Goal: Transaction & Acquisition: Book appointment/travel/reservation

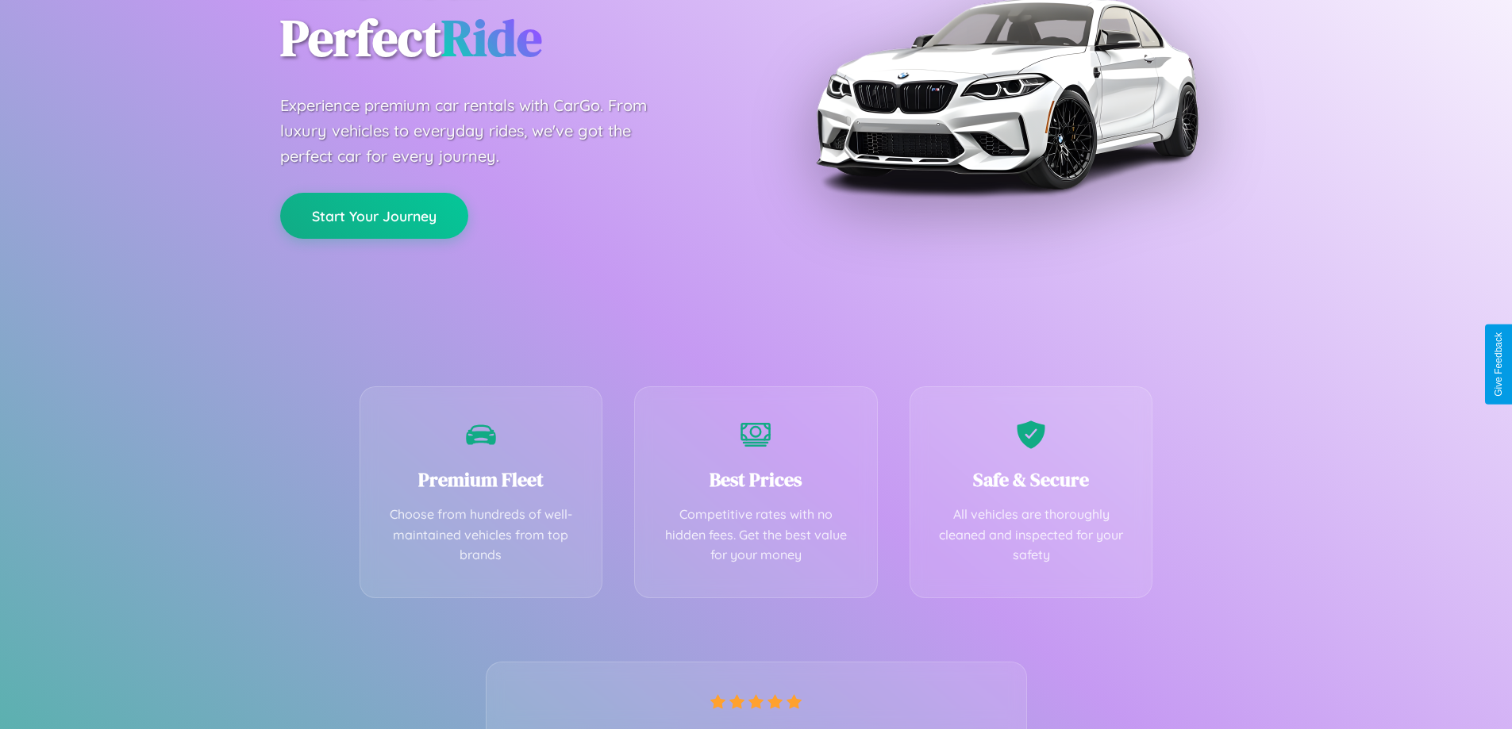
scroll to position [313, 0]
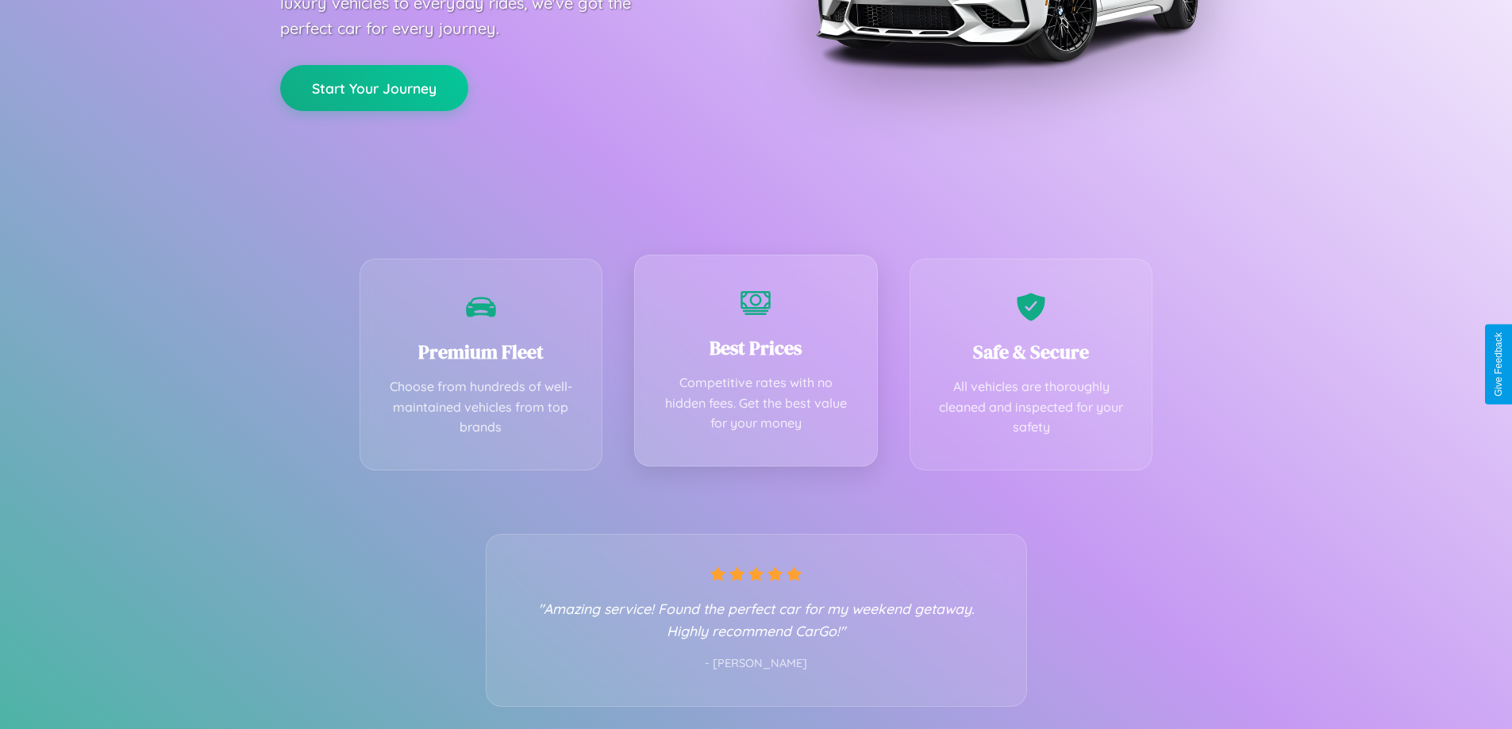
click at [755, 364] on div "Best Prices Competitive rates with no hidden fees. Get the best value for your …" at bounding box center [756, 361] width 244 height 212
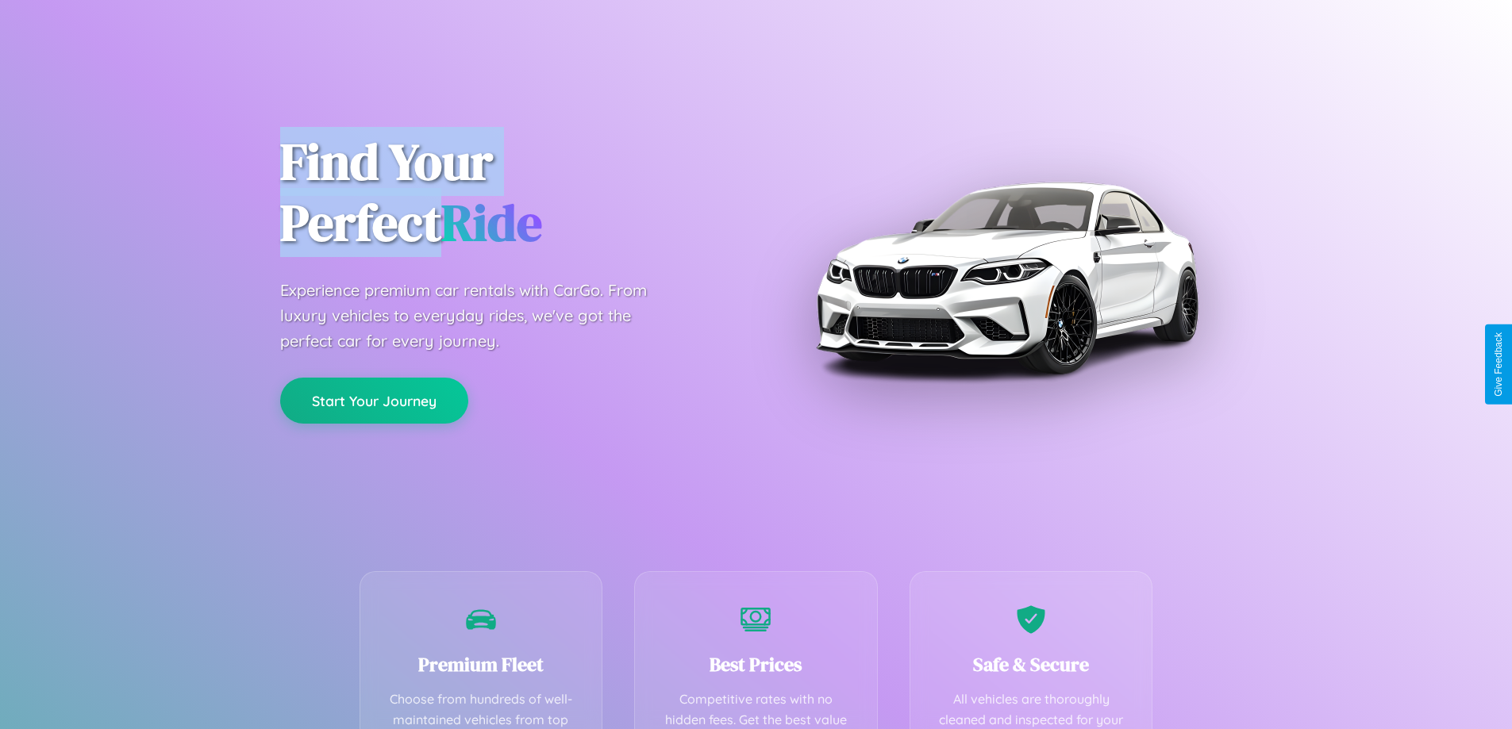
scroll to position [463, 0]
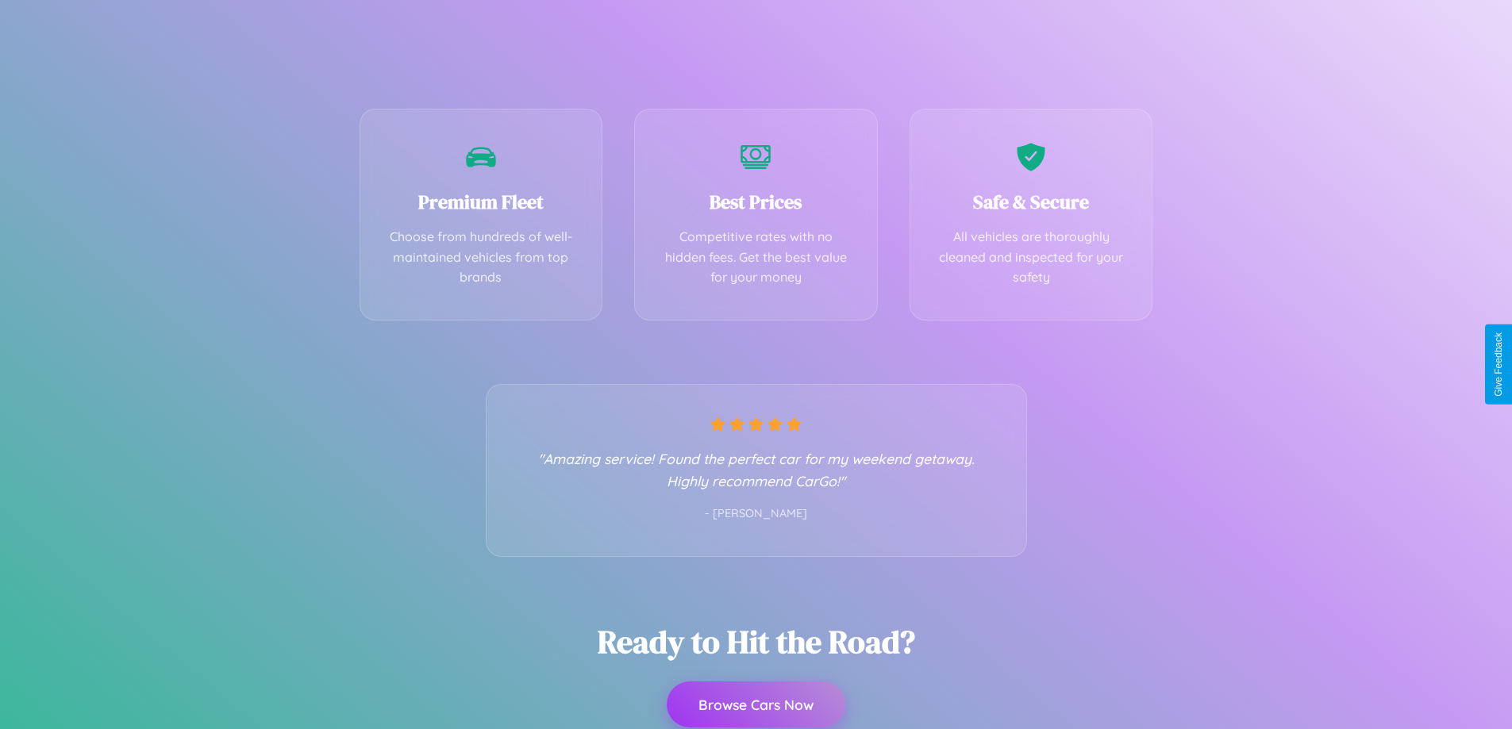
click at [755, 705] on button "Browse Cars Now" at bounding box center [756, 705] width 179 height 46
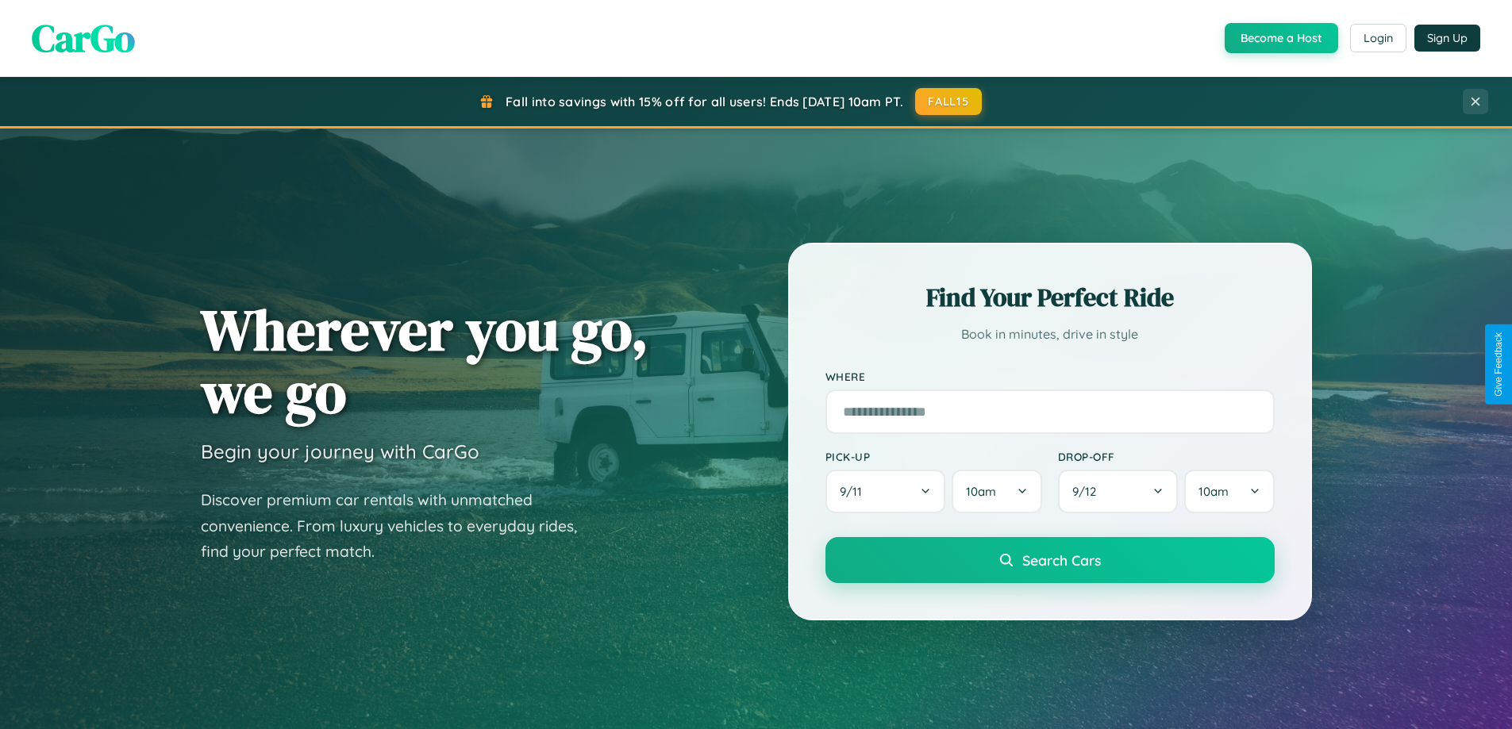
scroll to position [1397, 0]
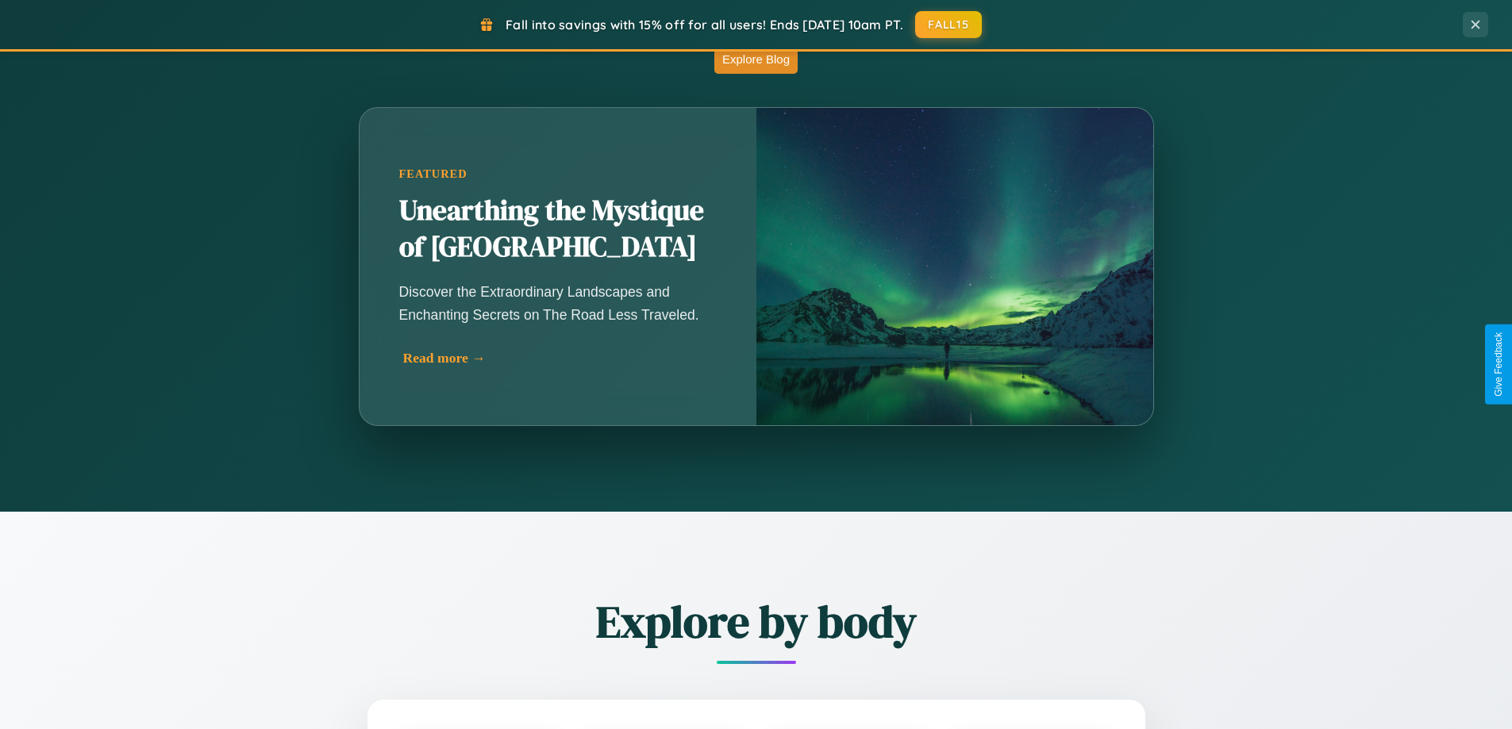
click at [560, 359] on div "Read more →" at bounding box center [561, 358] width 317 height 17
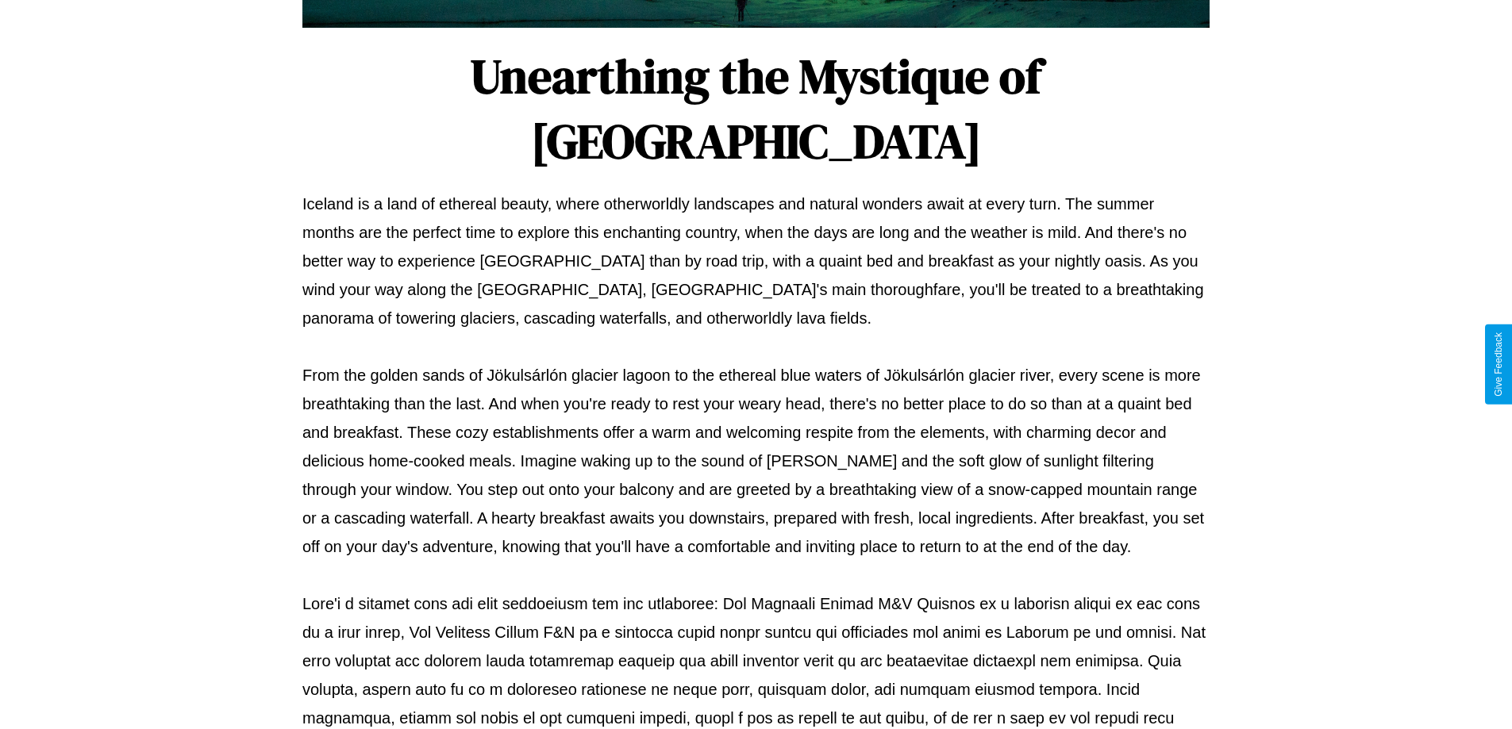
scroll to position [513, 0]
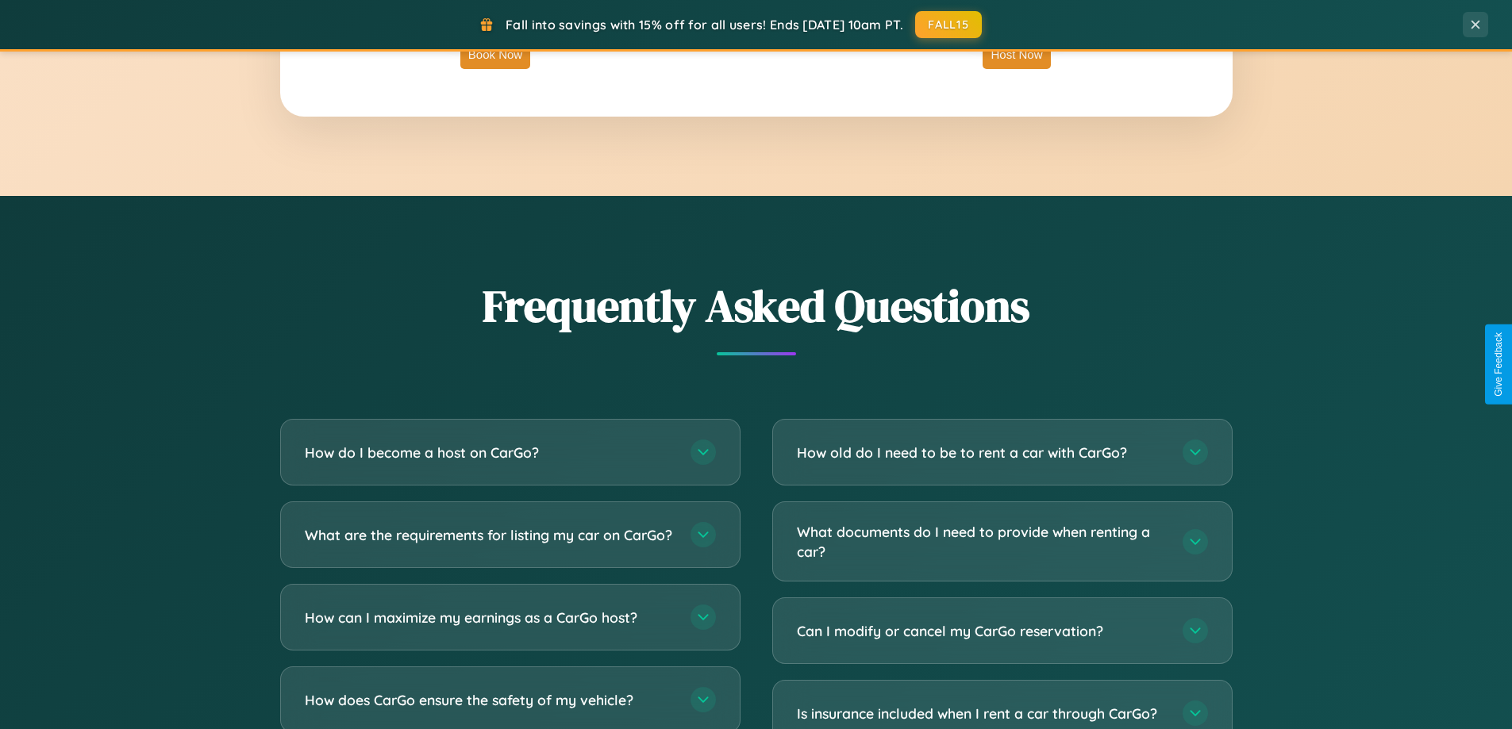
scroll to position [3053, 0]
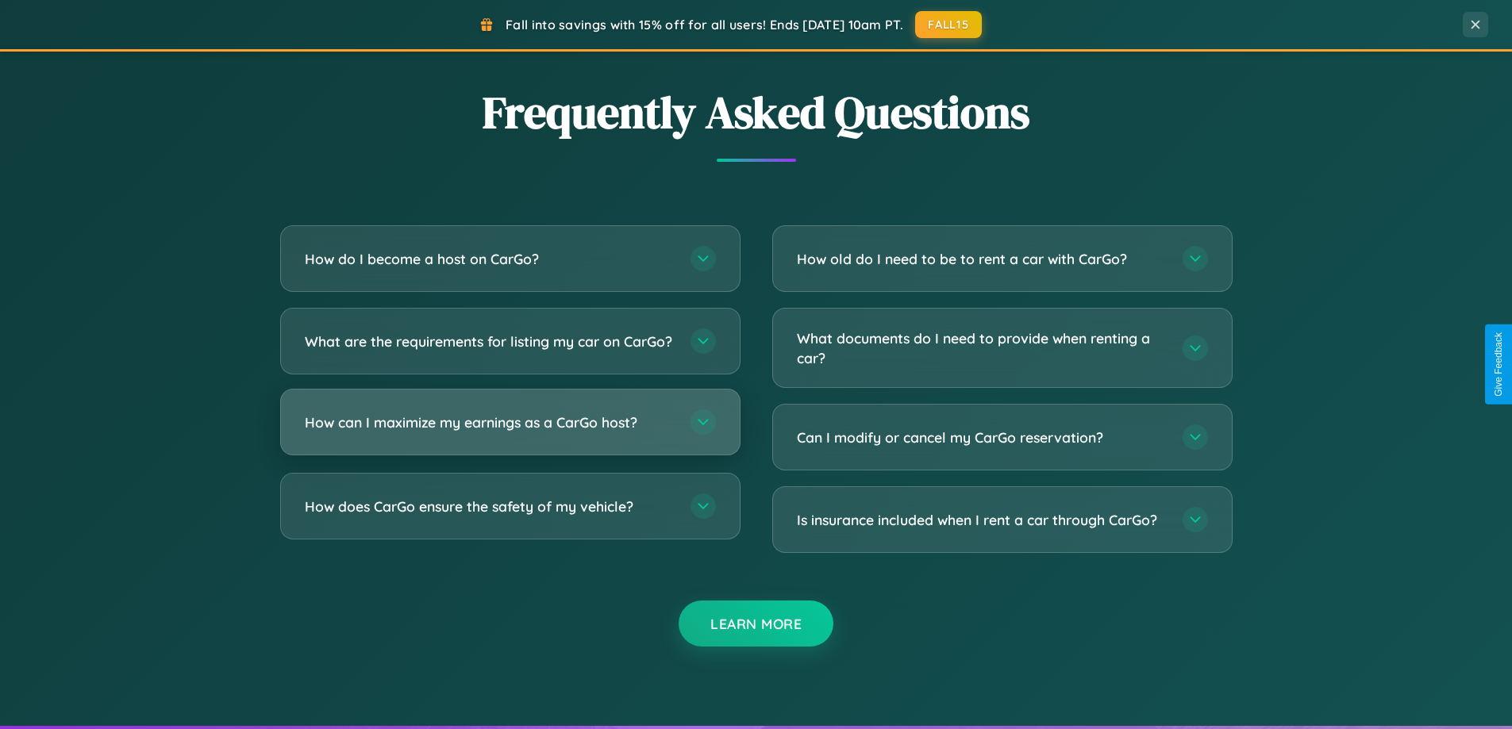
click at [509, 432] on h3 "How can I maximize my earnings as a CarGo host?" at bounding box center [490, 423] width 370 height 20
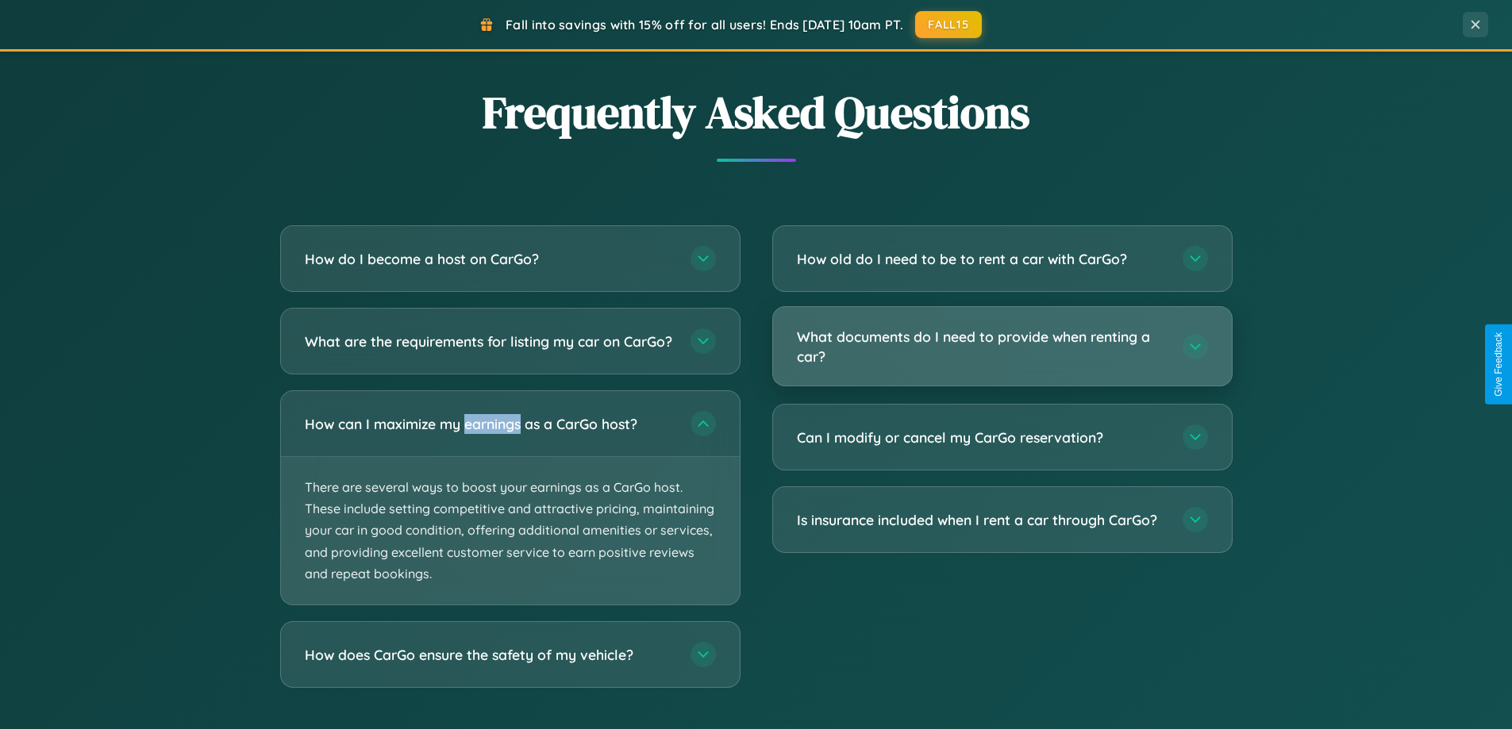
click at [1001, 347] on h3 "What documents do I need to provide when renting a car?" at bounding box center [982, 346] width 370 height 39
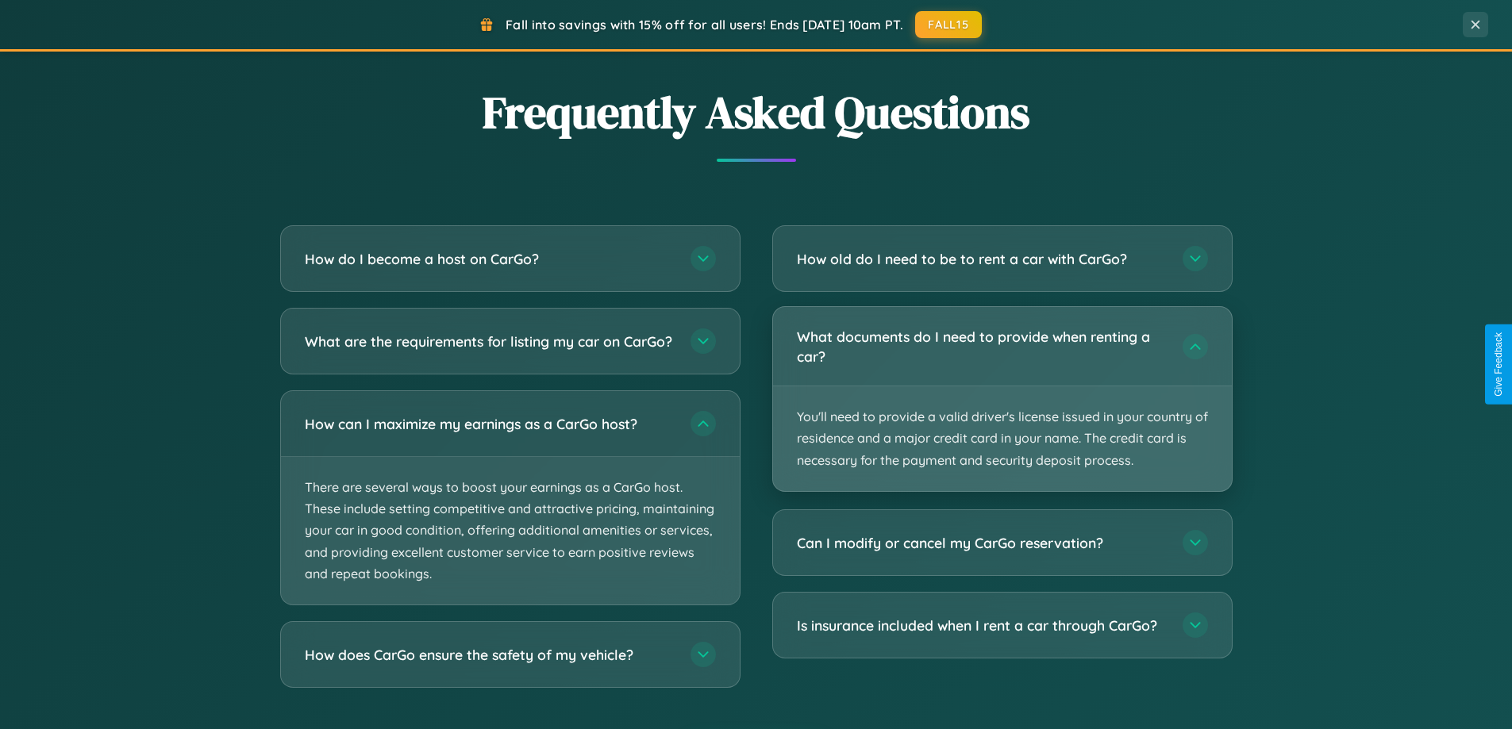
click at [1001, 398] on p "You'll need to provide a valid driver's license issued in your country of resid…" at bounding box center [1002, 438] width 459 height 105
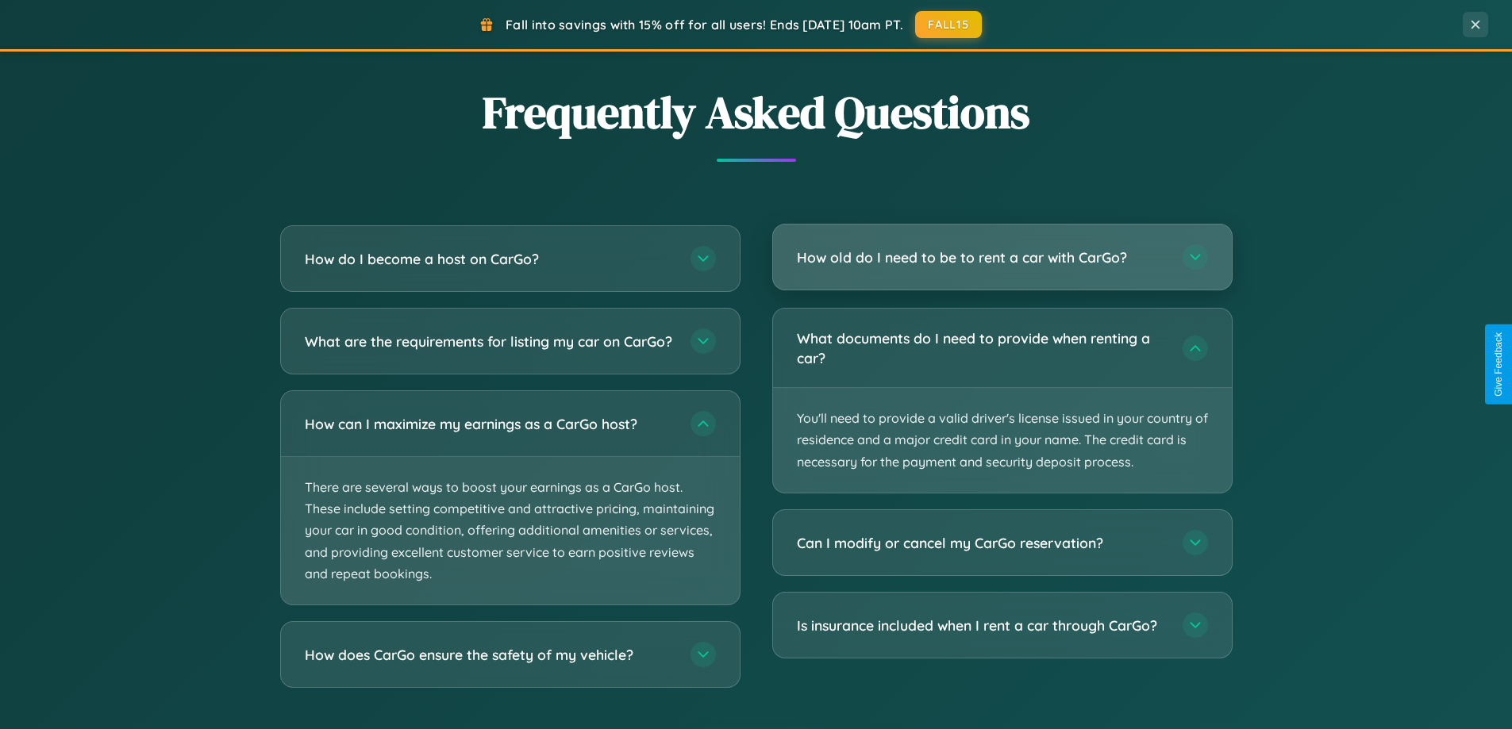
click at [1001, 259] on h3 "How old do I need to be to rent a car with CarGo?" at bounding box center [982, 258] width 370 height 20
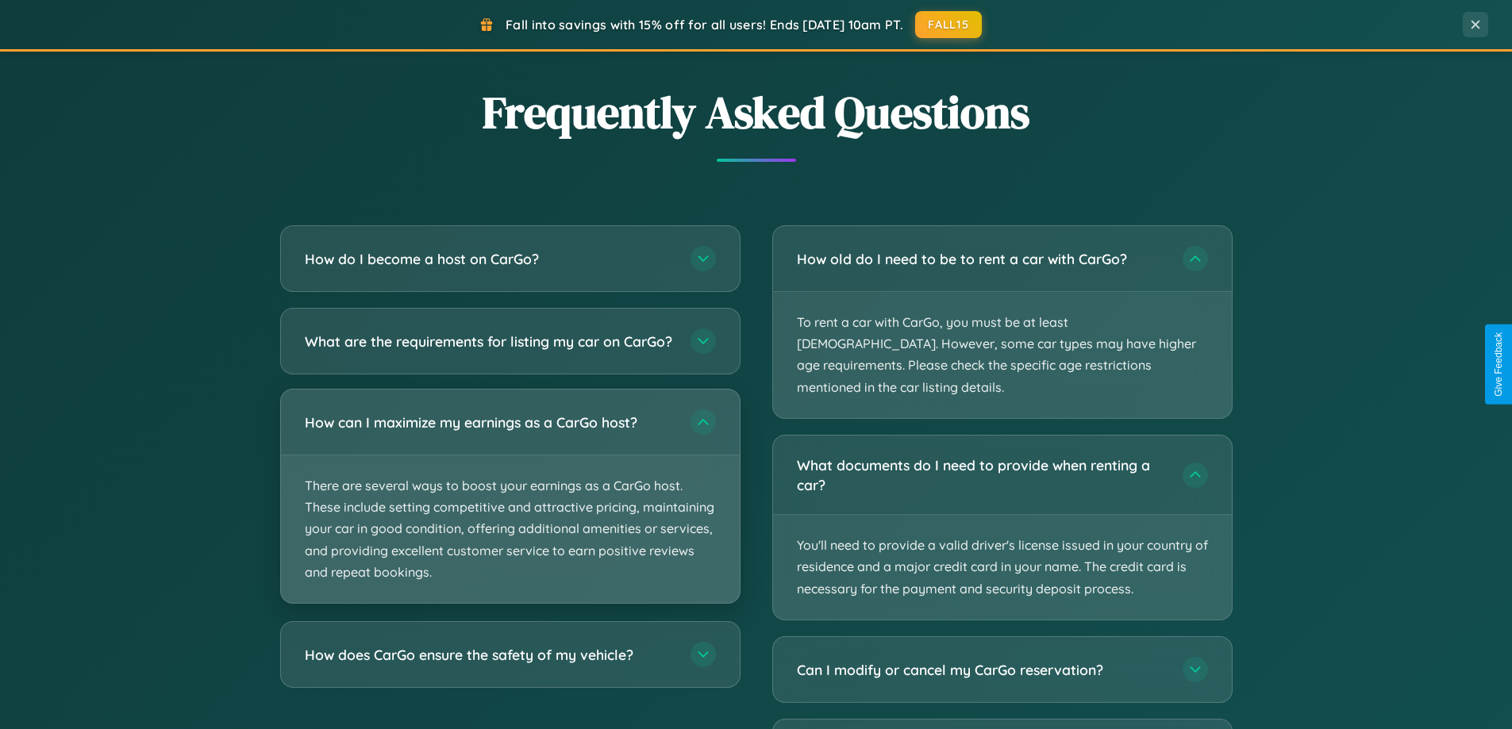
click at [509, 511] on p "There are several ways to boost your earnings as a CarGo host. These include se…" at bounding box center [510, 529] width 459 height 148
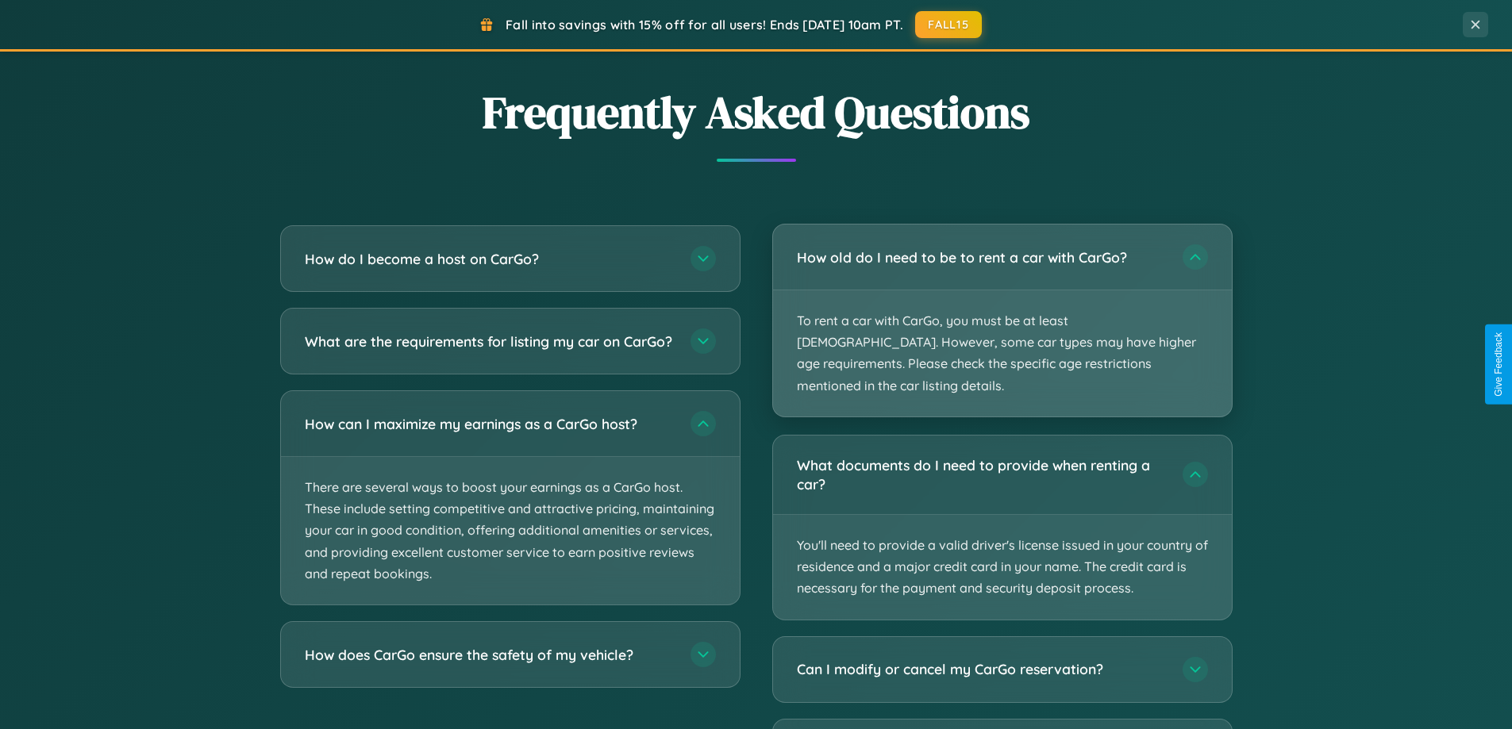
click at [1001, 311] on p "To rent a car with CarGo, you must be at least [DEMOGRAPHIC_DATA]. However, som…" at bounding box center [1002, 353] width 459 height 126
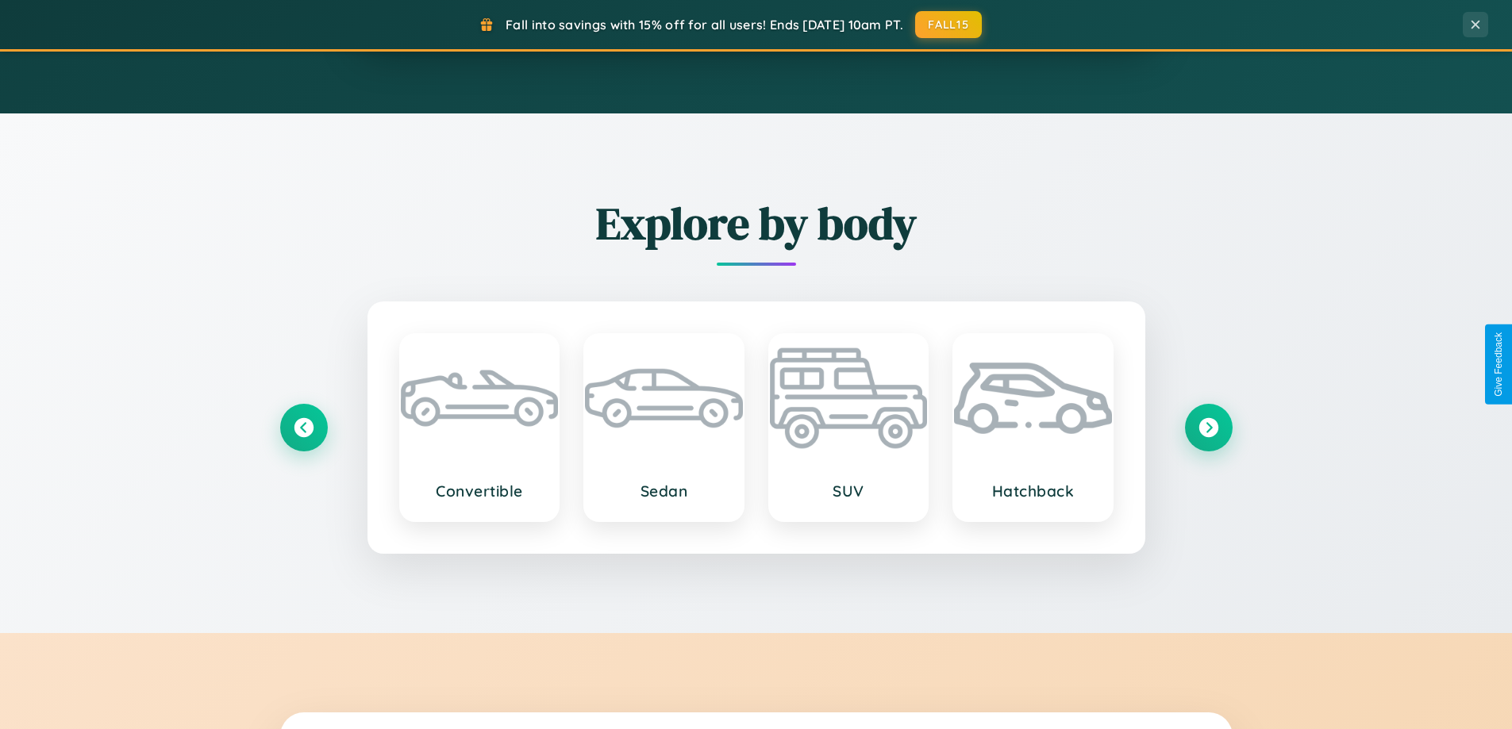
scroll to position [47, 0]
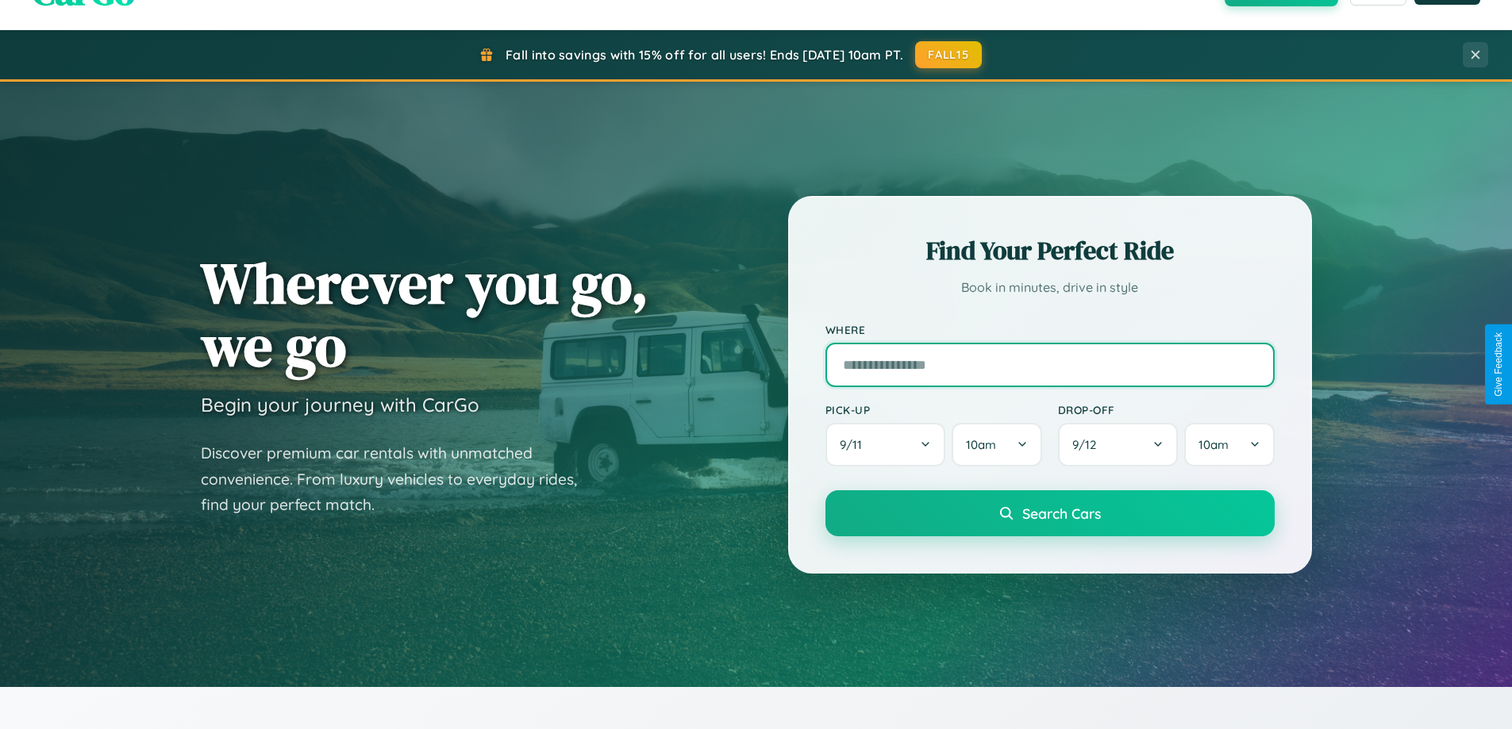
click at [1049, 364] on input "text" at bounding box center [1049, 365] width 449 height 44
type input "*****"
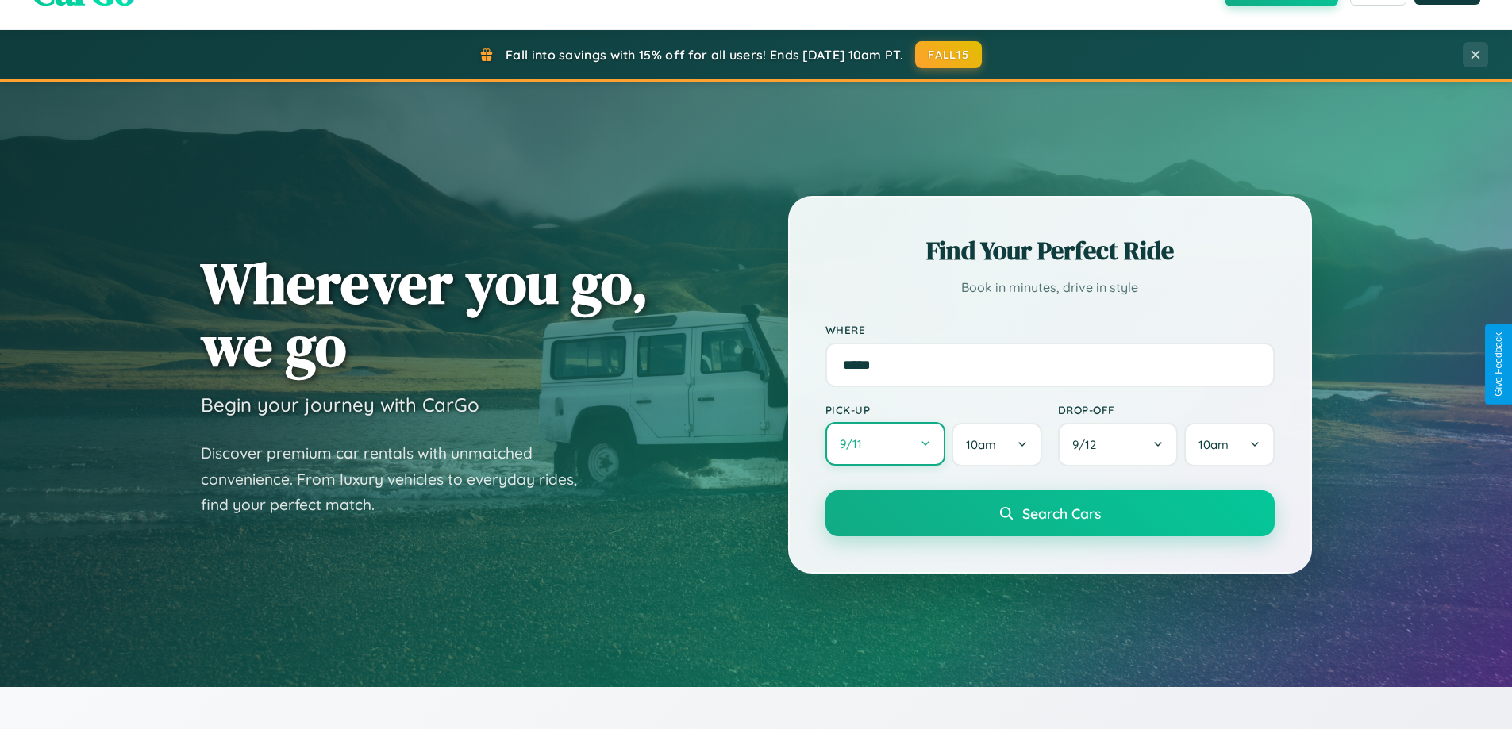
click at [885, 444] on button "9 / 11" at bounding box center [885, 444] width 121 height 44
select select "*"
select select "****"
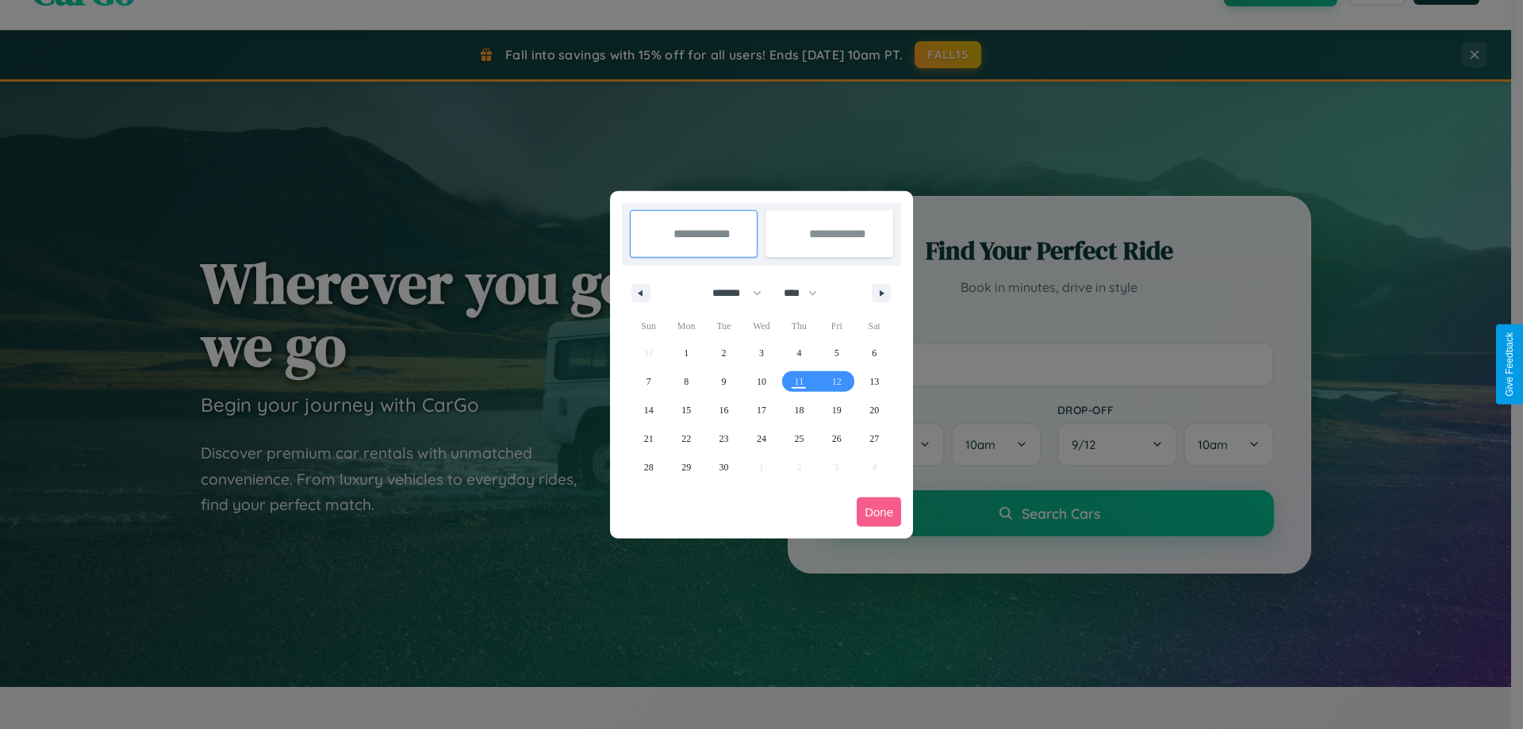
drag, startPoint x: 730, startPoint y: 293, endPoint x: 762, endPoint y: 318, distance: 40.6
click at [730, 293] on select "******* ******** ***** ***** *** **** **** ****** ********* ******* ******** **…" at bounding box center [734, 293] width 67 height 26
select select "*"
click at [686, 381] on span "6" at bounding box center [686, 381] width 5 height 29
type input "**********"
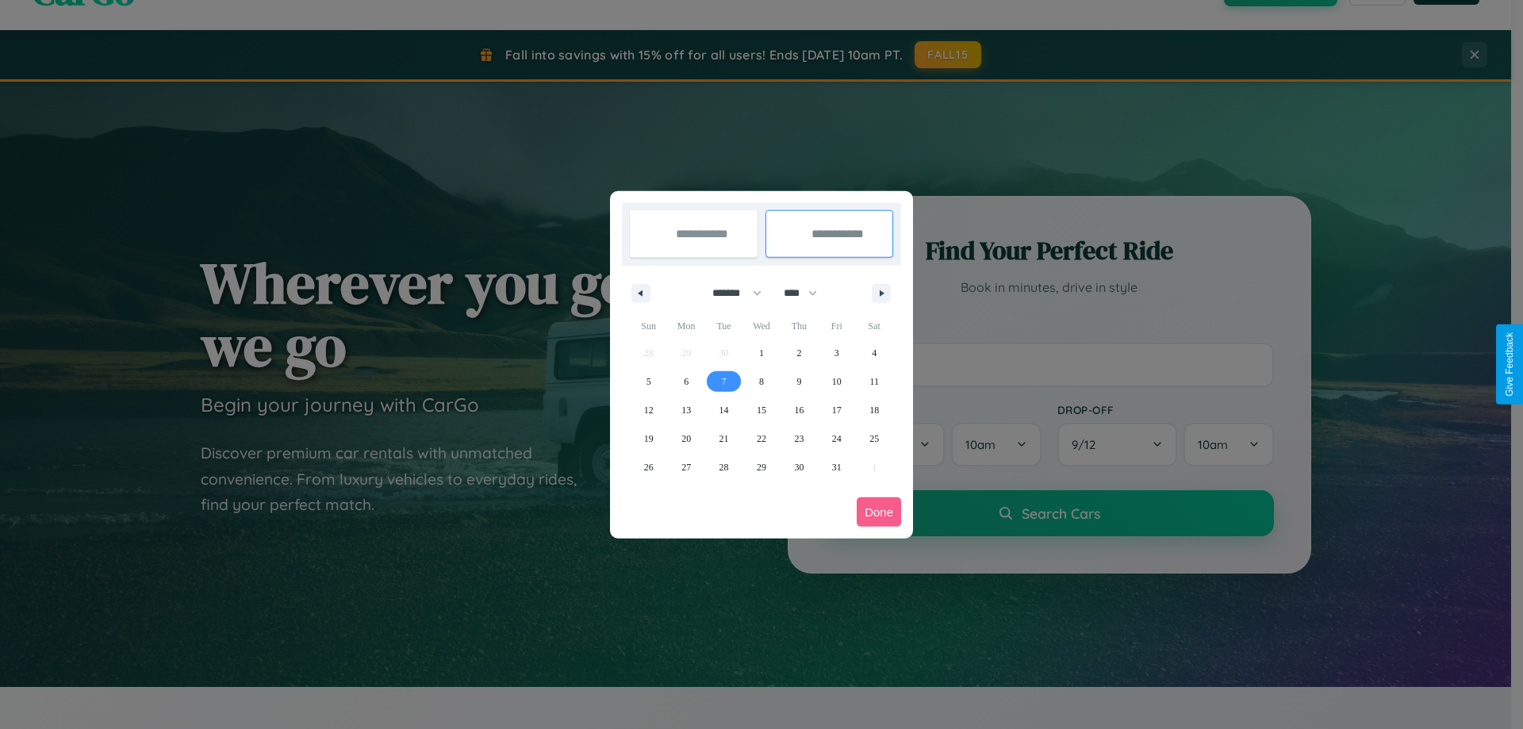
click at [724, 381] on span "7" at bounding box center [724, 381] width 5 height 29
type input "**********"
click at [879, 512] on button "Done" at bounding box center [879, 512] width 44 height 29
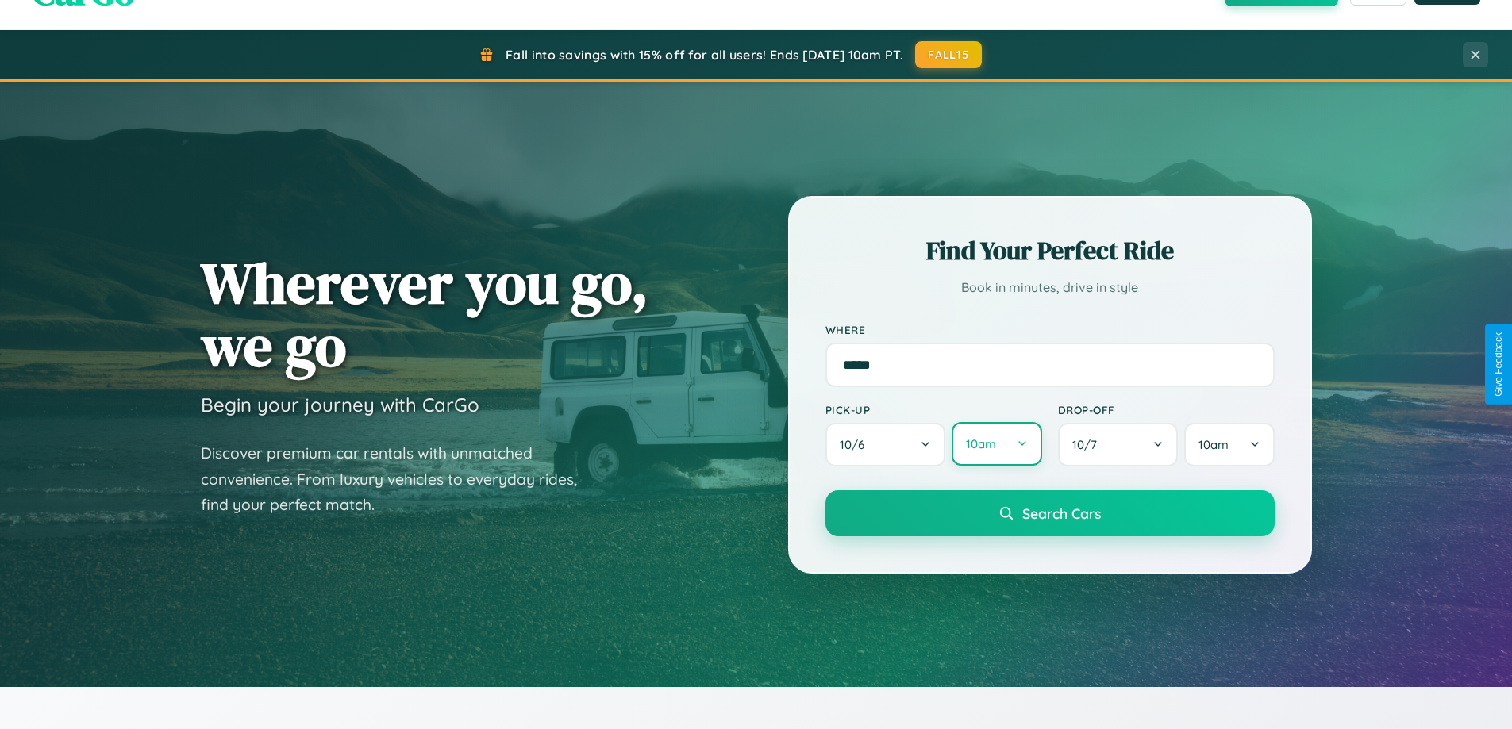
click at [996, 444] on button "10am" at bounding box center [996, 444] width 90 height 44
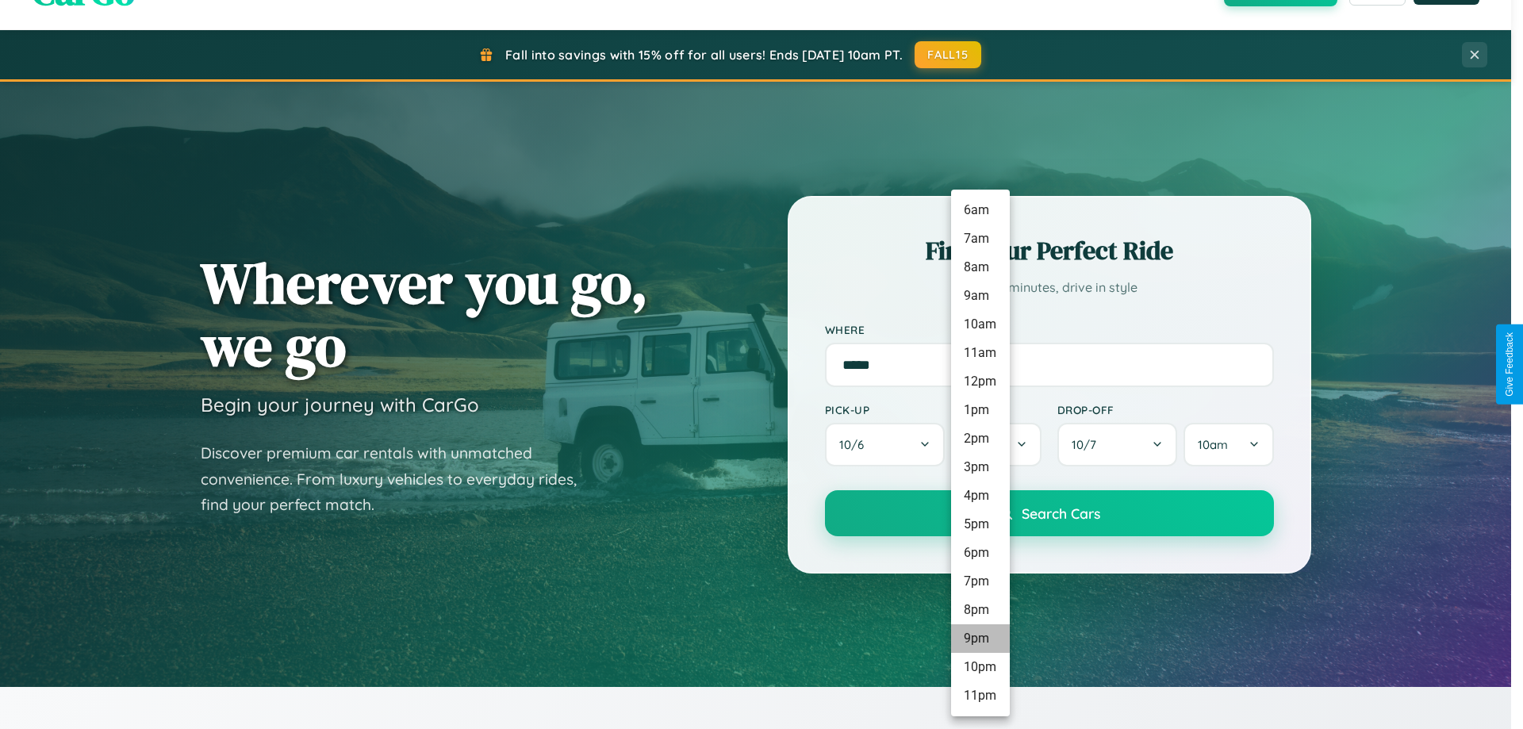
click at [980, 639] on li "9pm" at bounding box center [980, 638] width 59 height 29
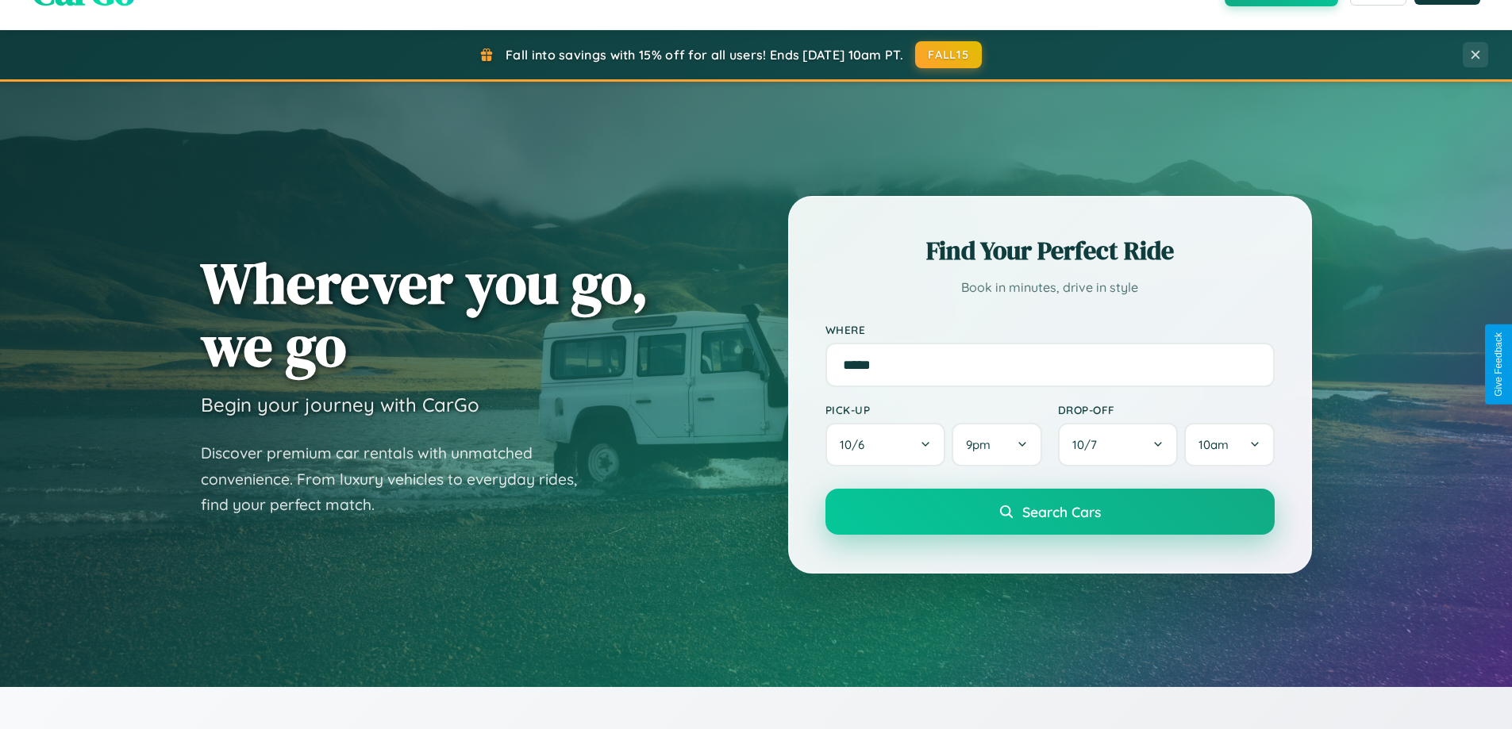
click at [1049, 513] on span "Search Cars" at bounding box center [1061, 511] width 79 height 17
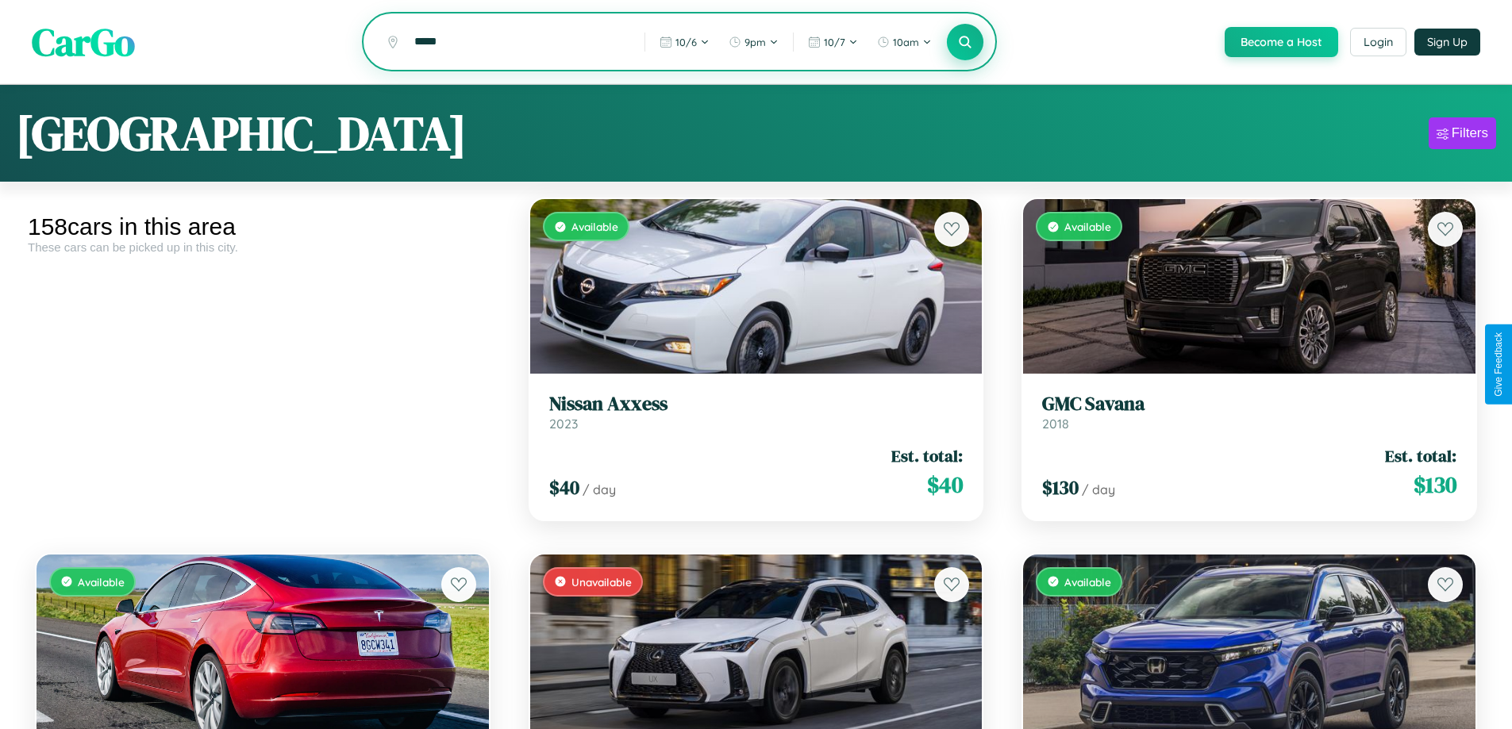
click at [964, 43] on icon at bounding box center [965, 41] width 15 height 15
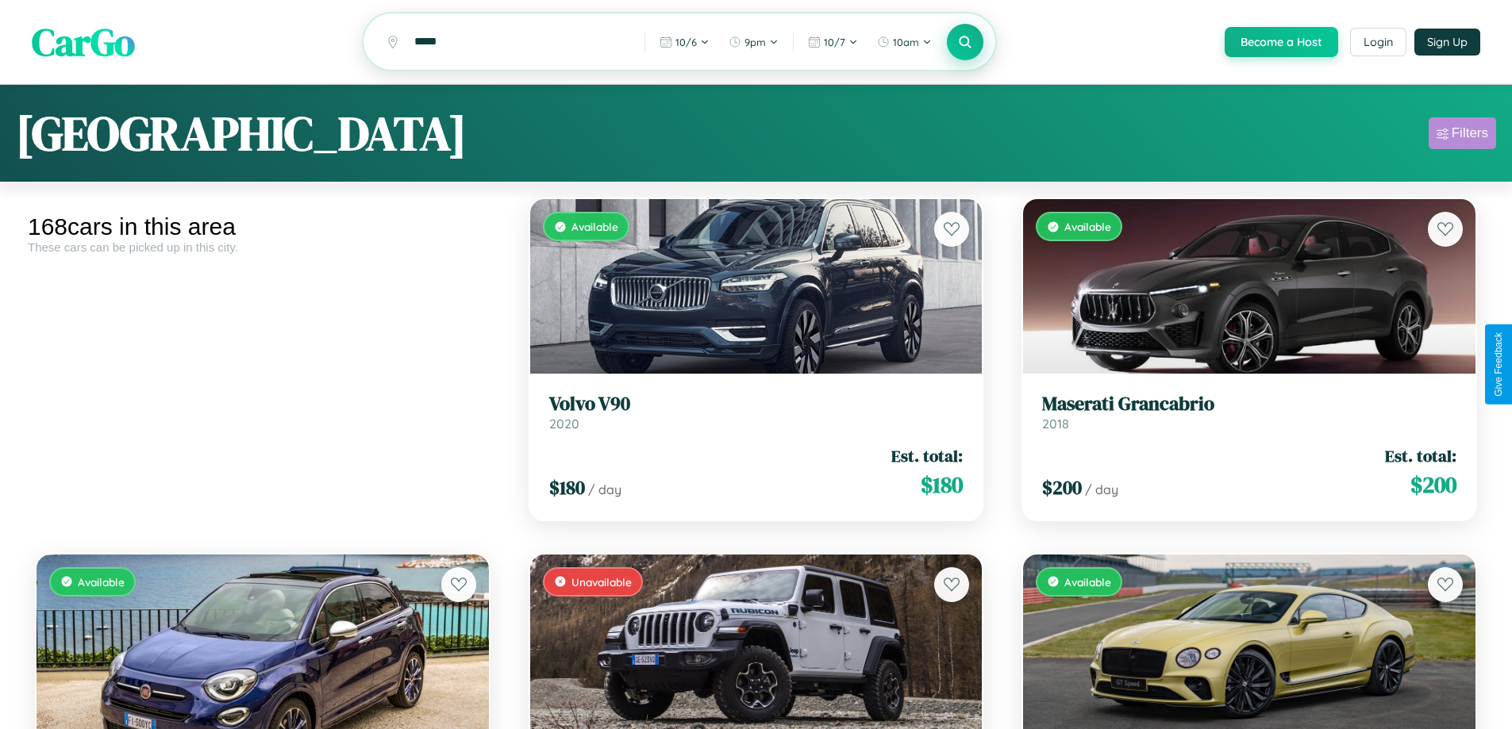
click at [1462, 136] on div "Filters" at bounding box center [1469, 133] width 36 height 16
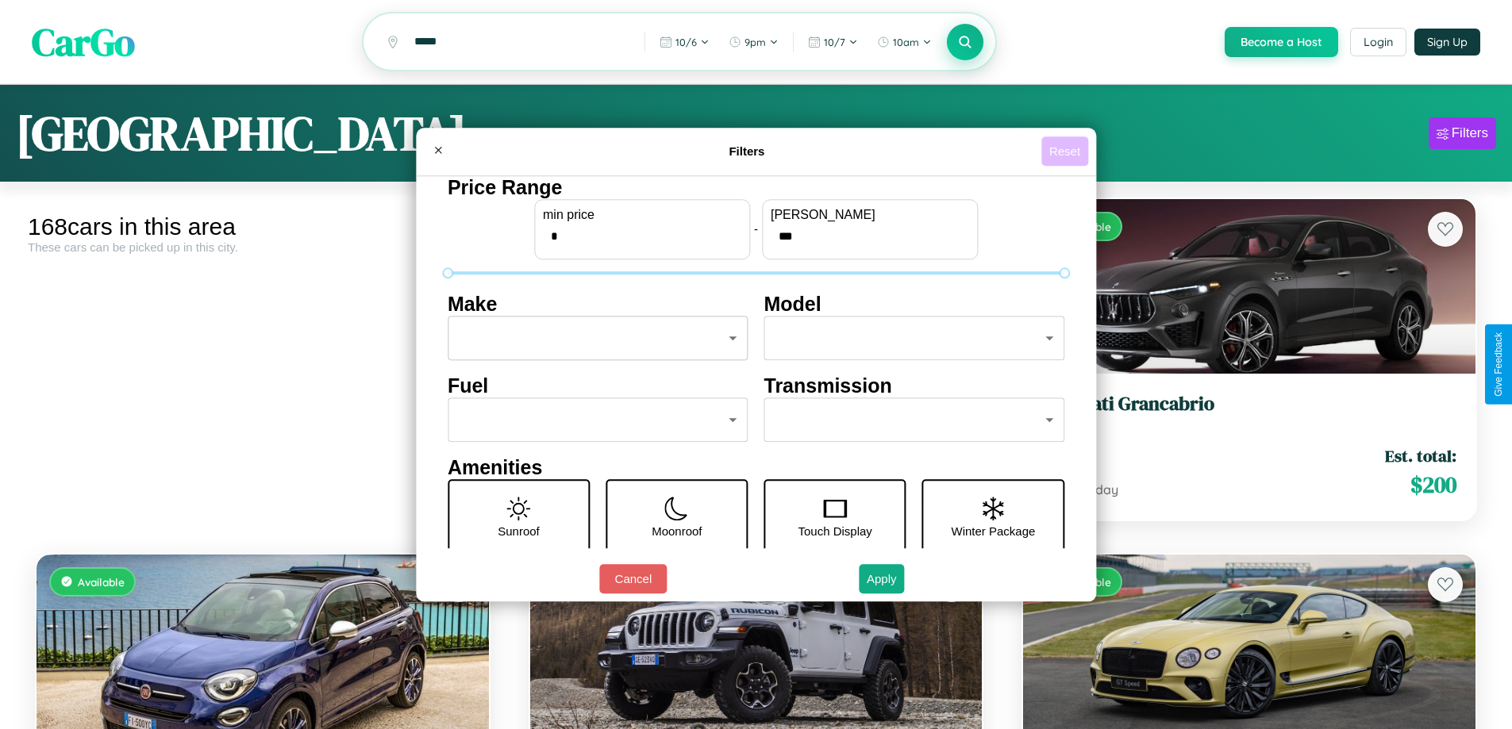
click at [1066, 151] on button "Reset" at bounding box center [1064, 150] width 47 height 29
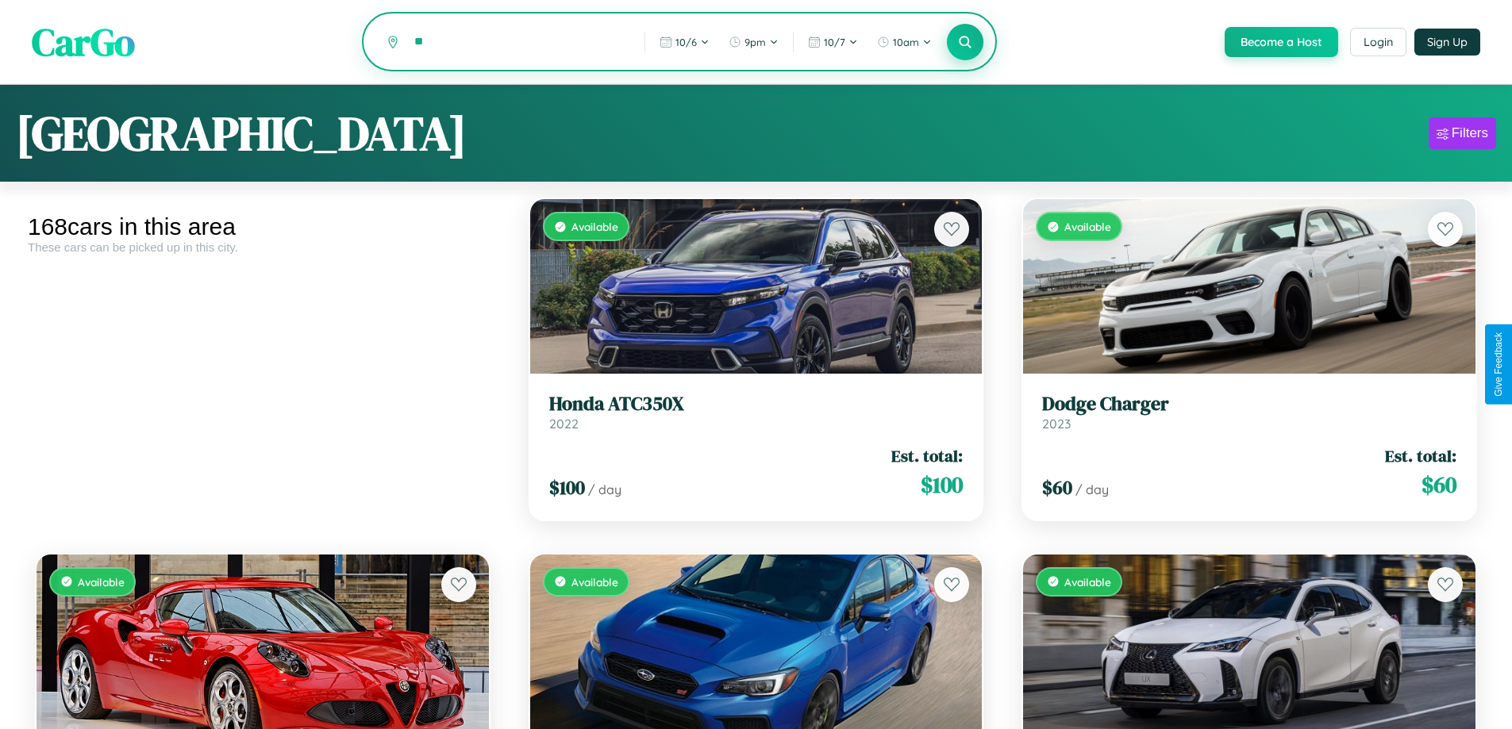
type input "*"
type input "******"
click at [964, 43] on icon at bounding box center [965, 41] width 15 height 15
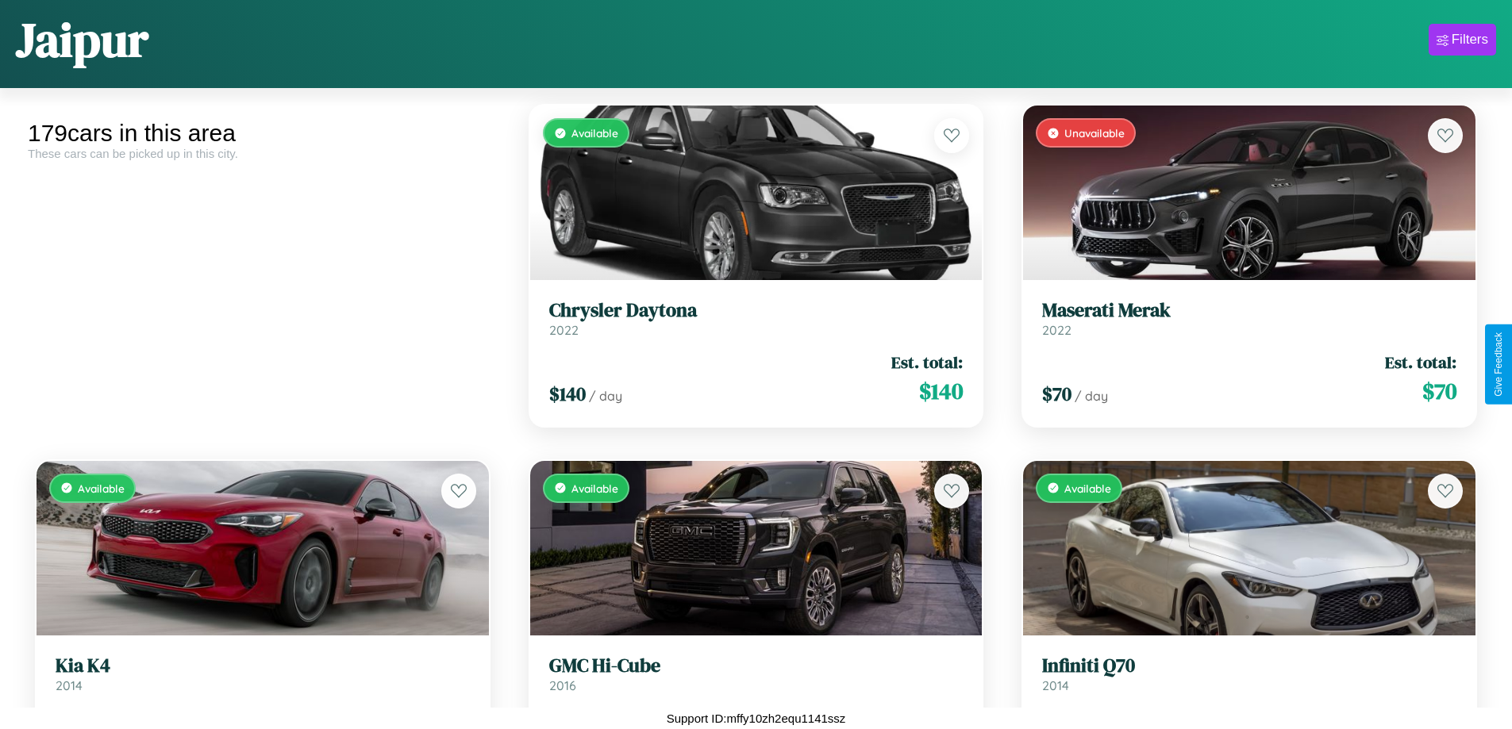
scroll to position [20731, 0]
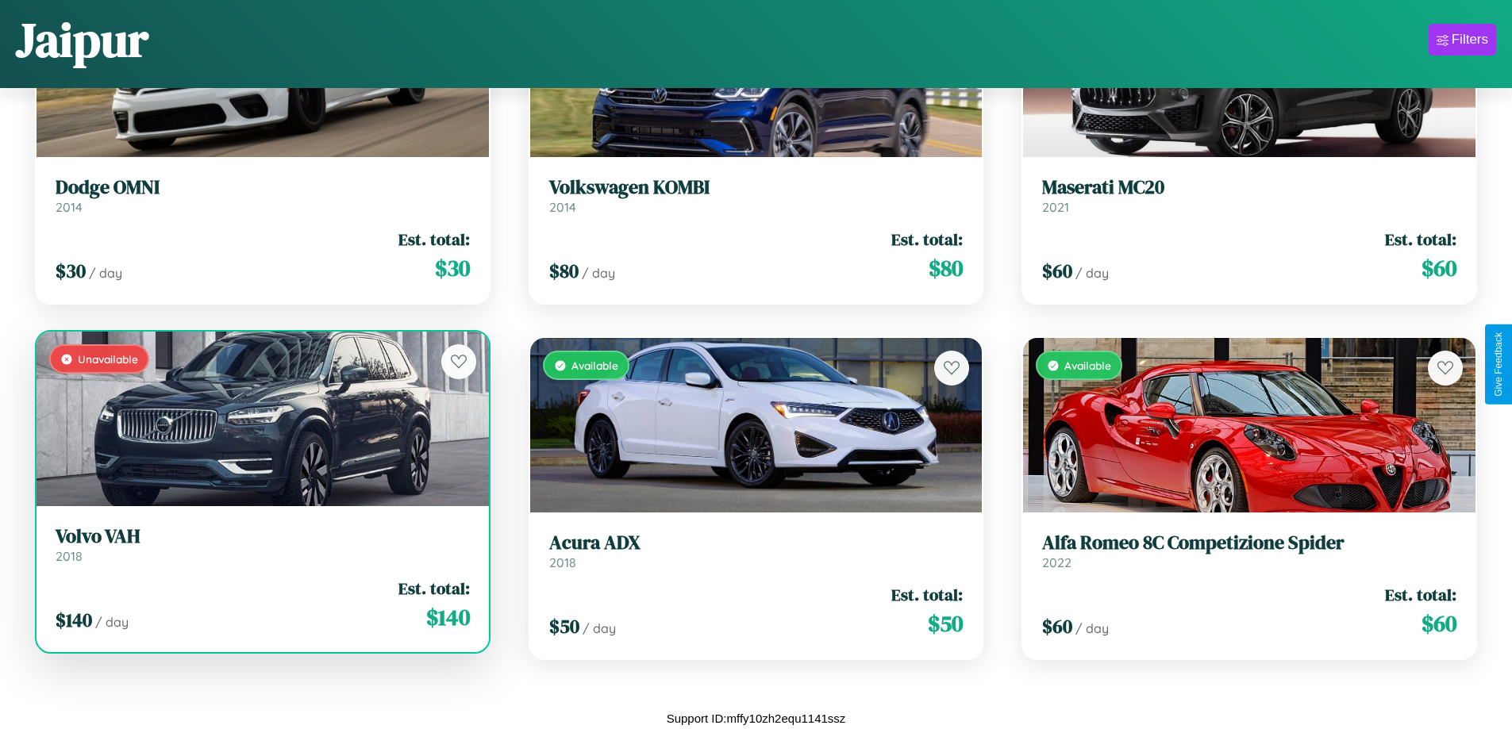
click at [260, 425] on div "Unavailable" at bounding box center [262, 419] width 452 height 175
click at [260, 419] on div "Unavailable" at bounding box center [262, 419] width 452 height 175
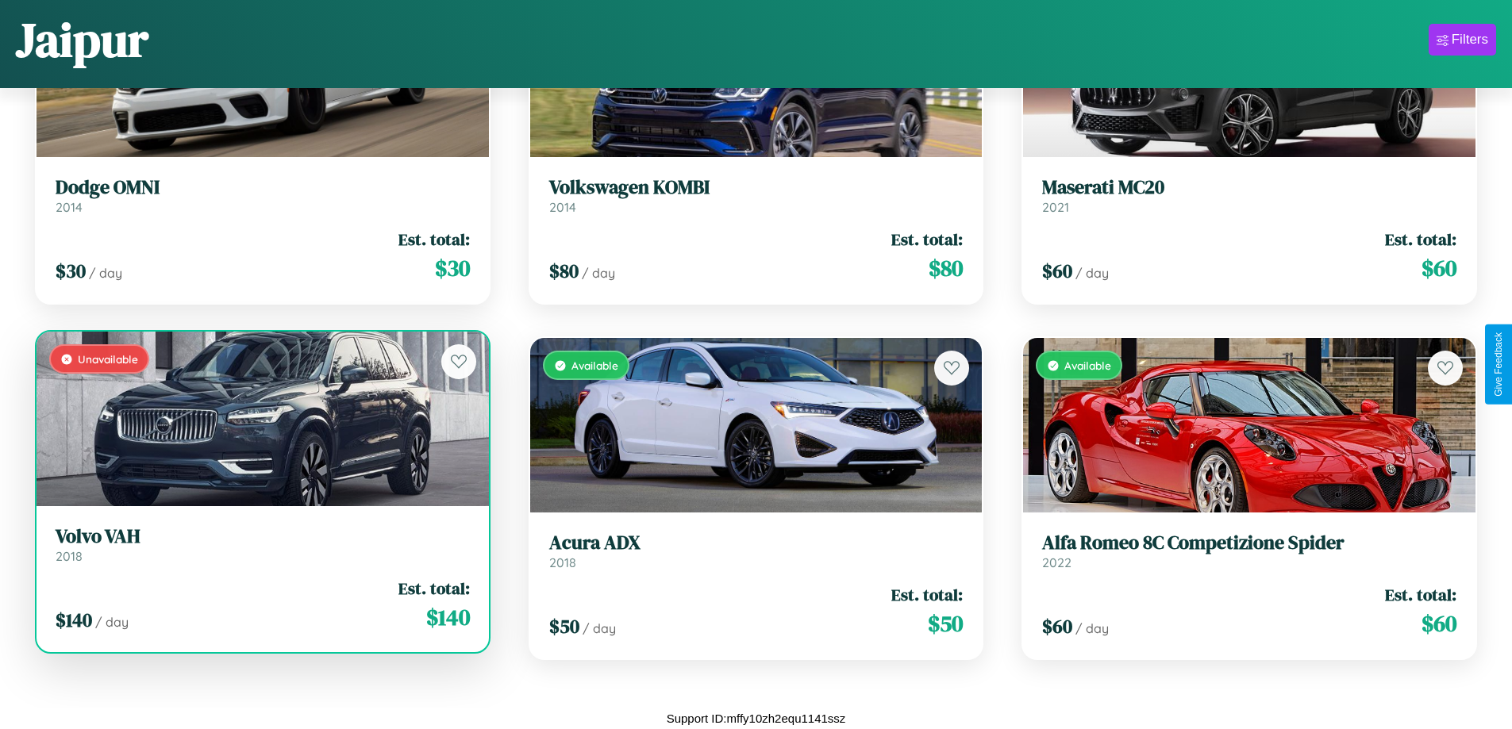
click at [260, 419] on div "Unavailable" at bounding box center [262, 419] width 452 height 175
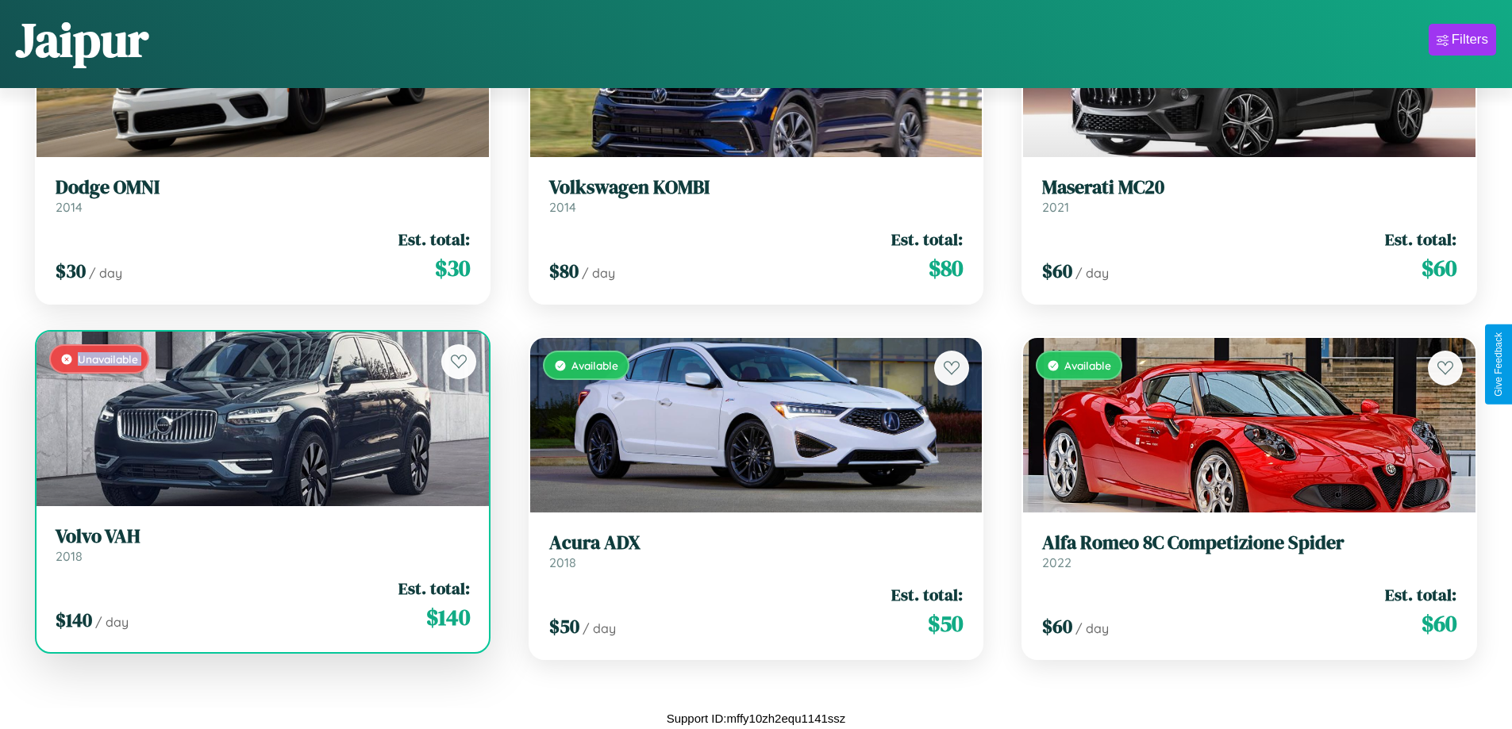
click at [260, 419] on div "Unavailable" at bounding box center [262, 419] width 452 height 175
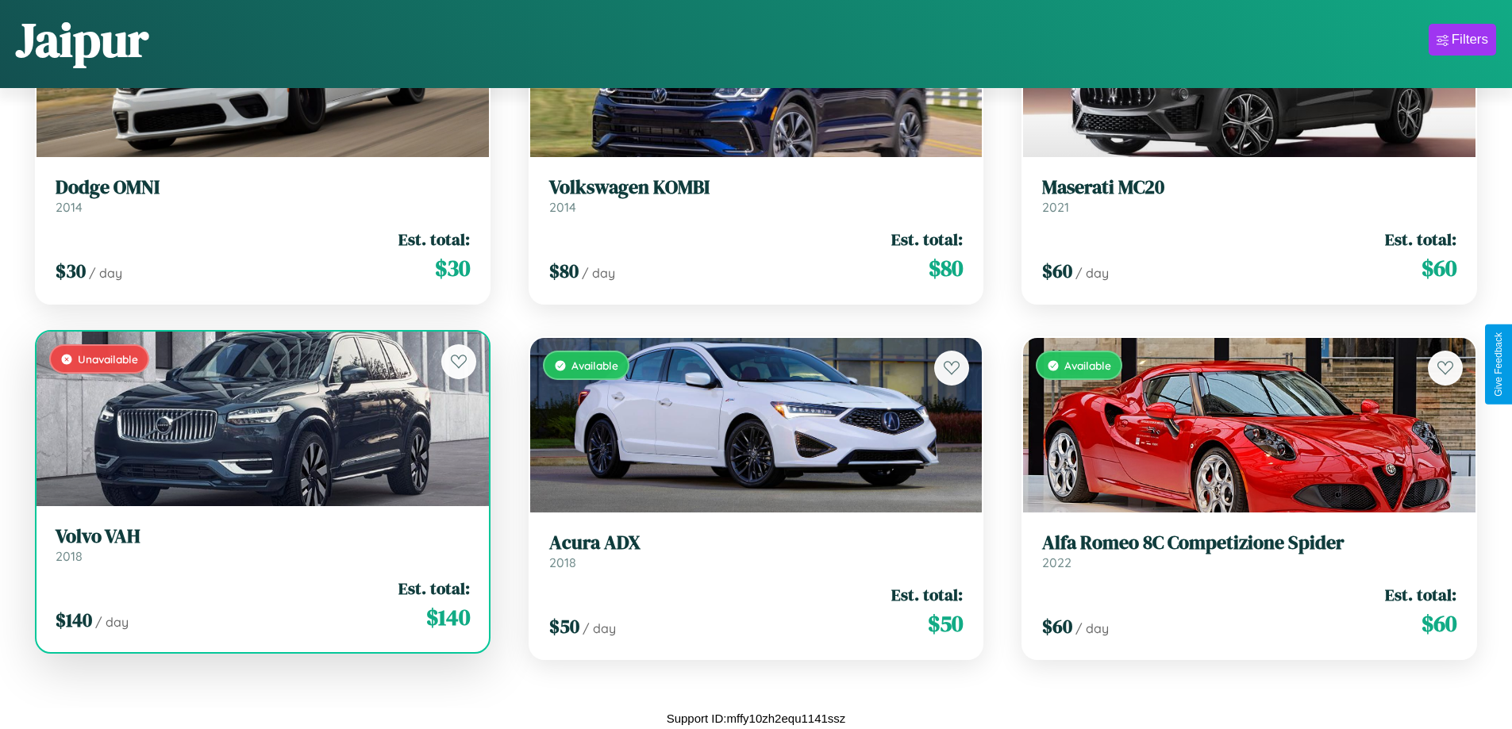
click at [260, 419] on div "Unavailable" at bounding box center [262, 419] width 452 height 175
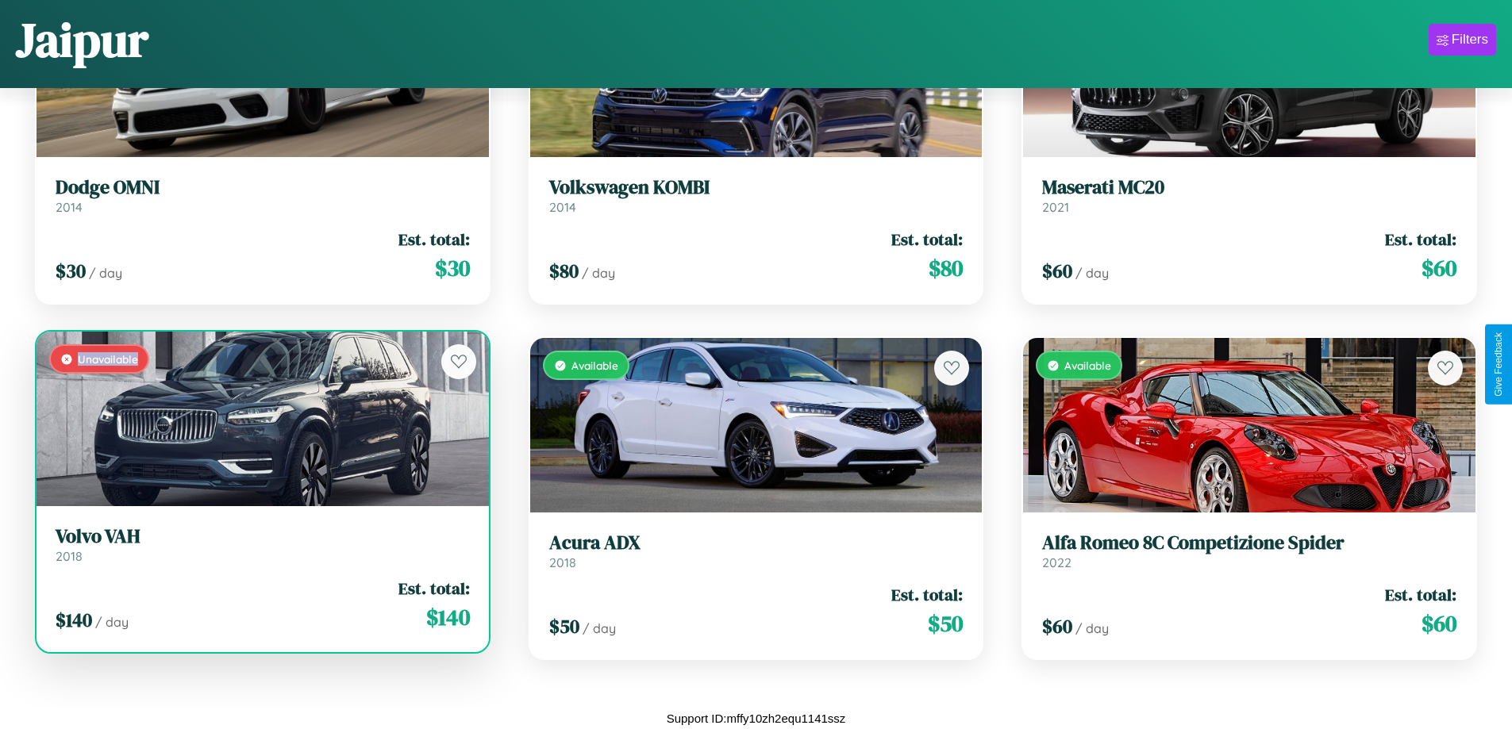
click at [260, 419] on div "Unavailable" at bounding box center [262, 419] width 452 height 175
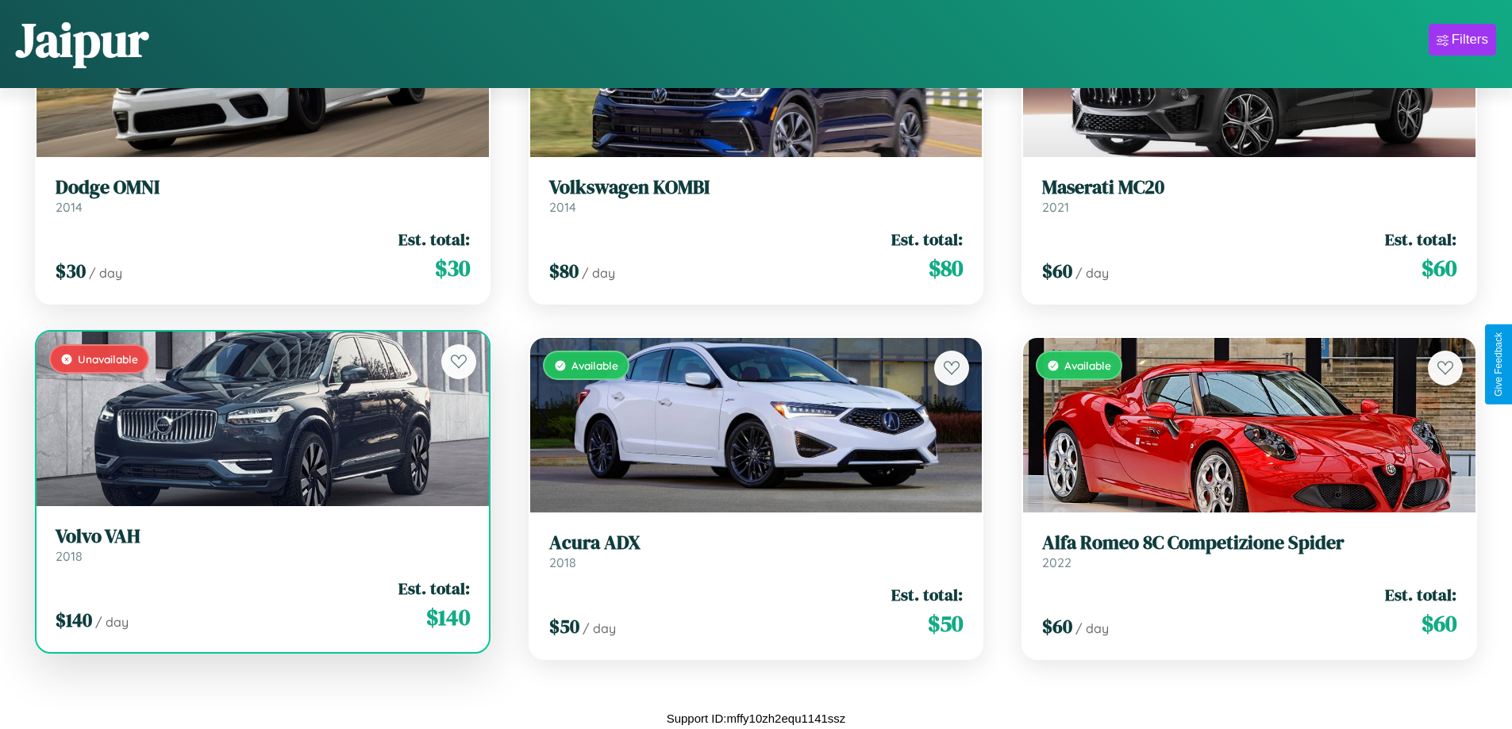
click at [260, 544] on h3 "Volvo VAH" at bounding box center [263, 536] width 414 height 23
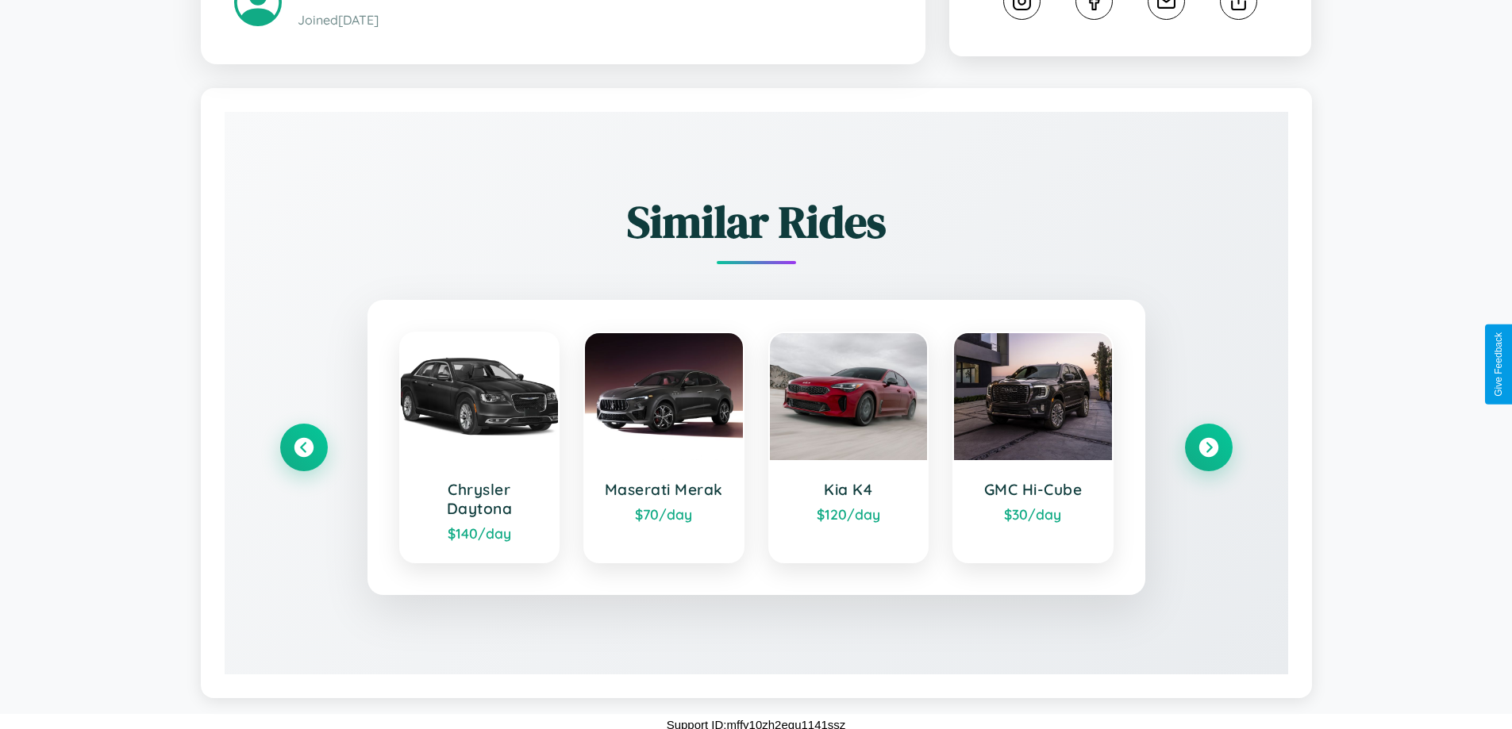
scroll to position [940, 0]
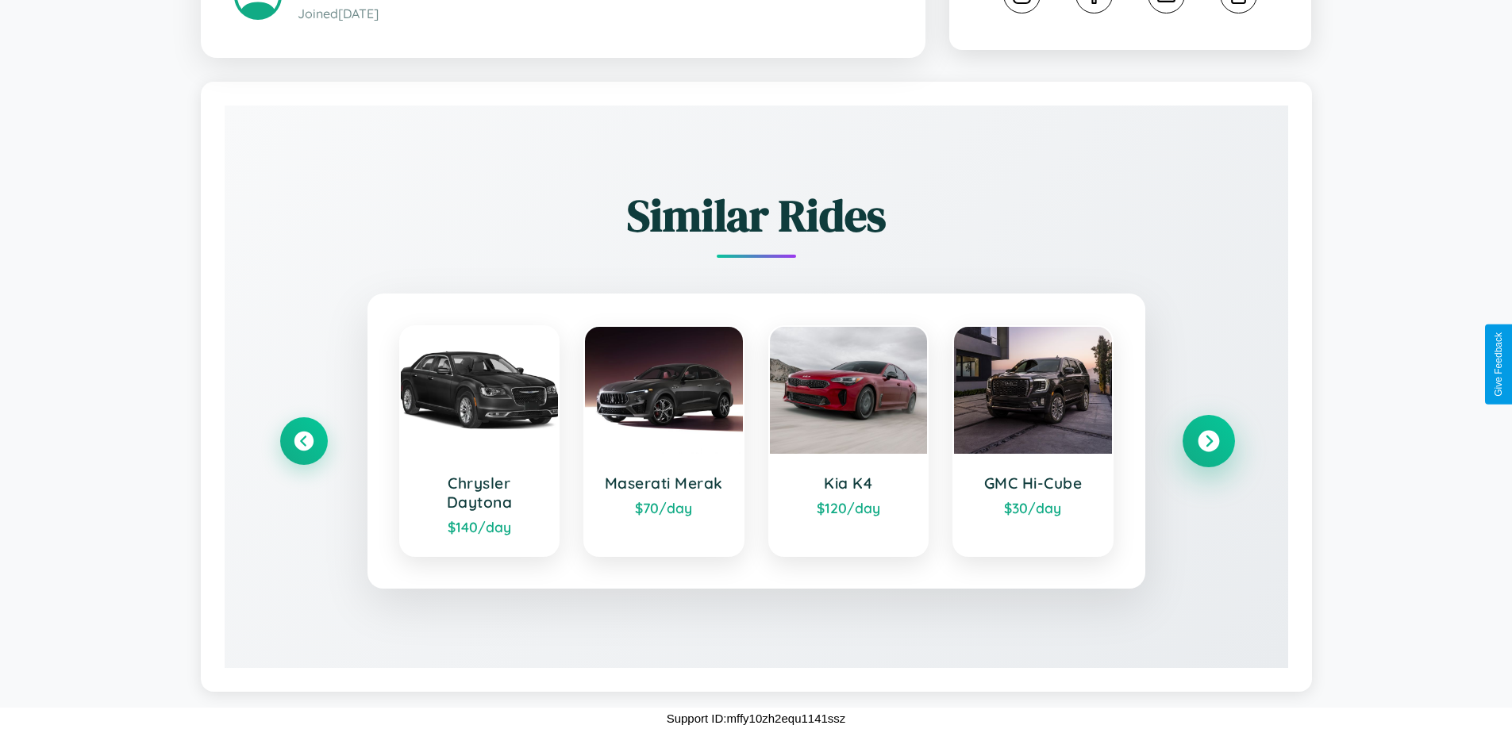
click at [1208, 441] on icon at bounding box center [1207, 441] width 21 height 21
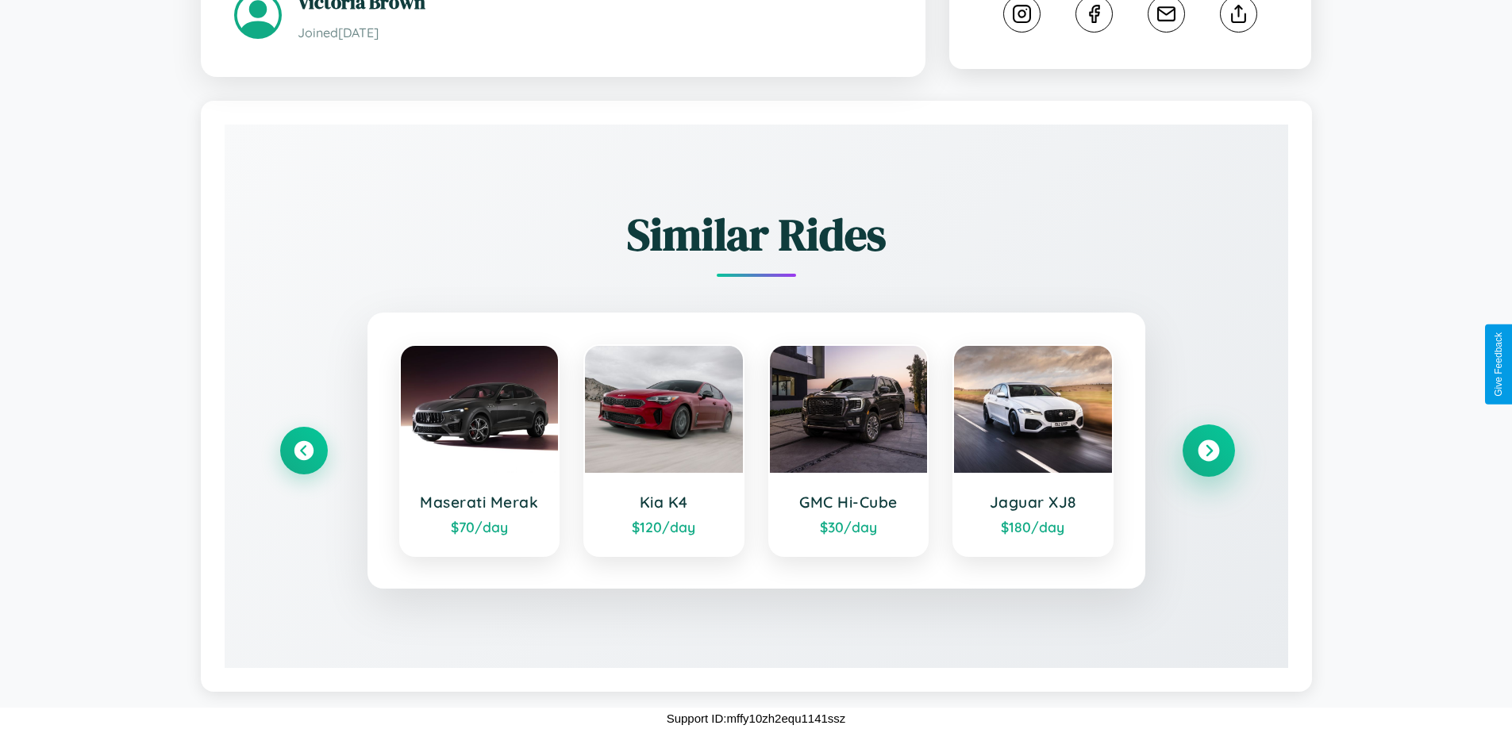
scroll to position [921, 0]
click at [303, 451] on icon at bounding box center [303, 450] width 21 height 21
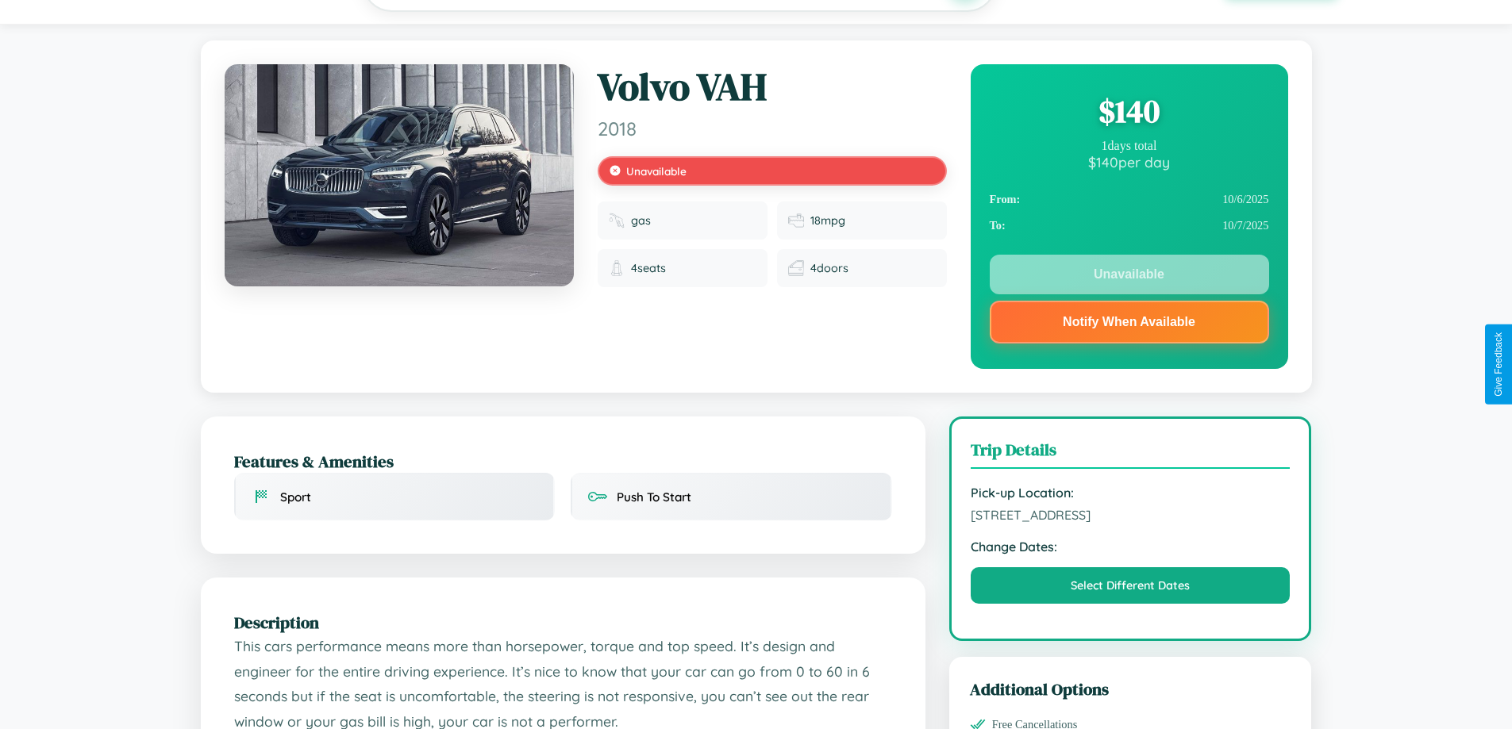
scroll to position [0, 0]
